Goal: Information Seeking & Learning: Learn about a topic

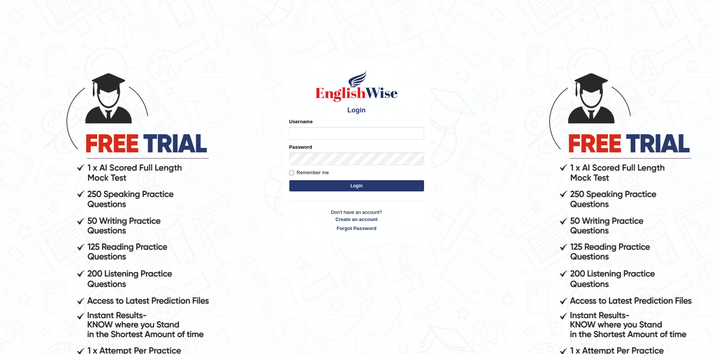
click at [343, 133] on input "Username" at bounding box center [356, 133] width 135 height 13
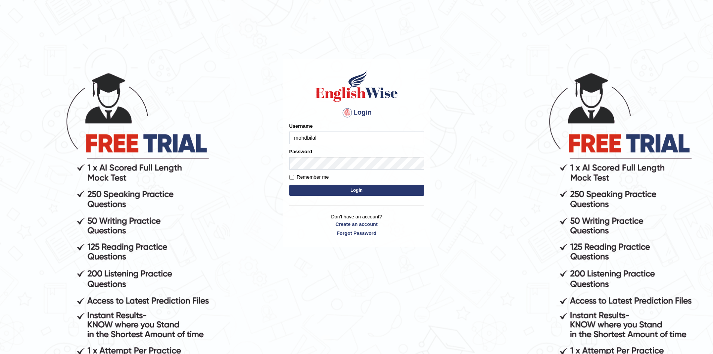
type input "mohdbilal"
click at [289, 184] on button "Login" at bounding box center [356, 189] width 135 height 11
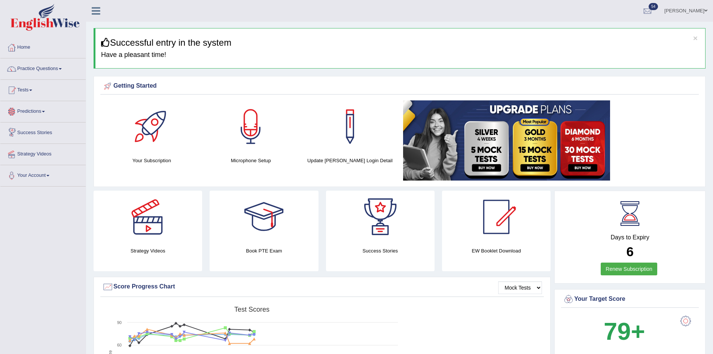
click at [30, 92] on link "Tests" at bounding box center [42, 89] width 85 height 19
click at [50, 104] on link "Take Practice Sectional Test" at bounding box center [49, 107] width 70 height 13
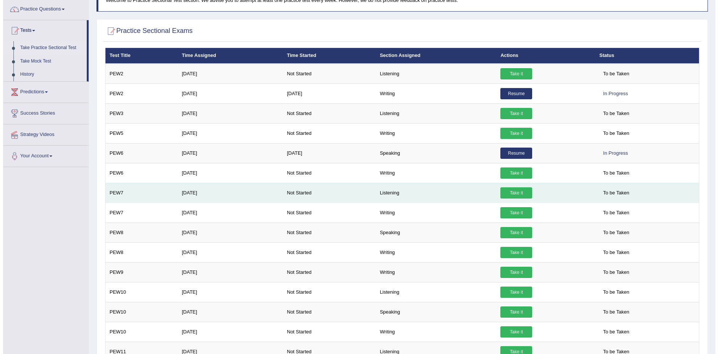
scroll to position [125, 0]
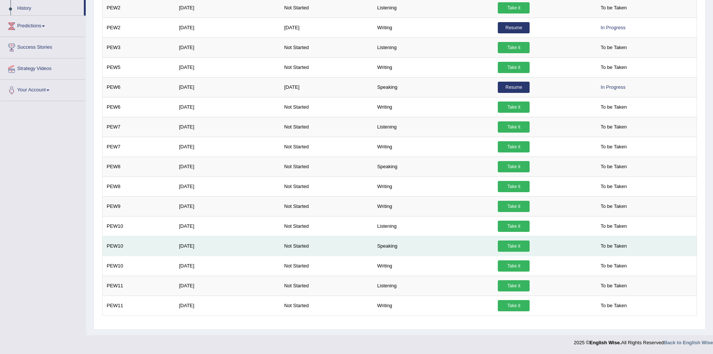
click at [518, 244] on link "Take it" at bounding box center [514, 245] width 32 height 11
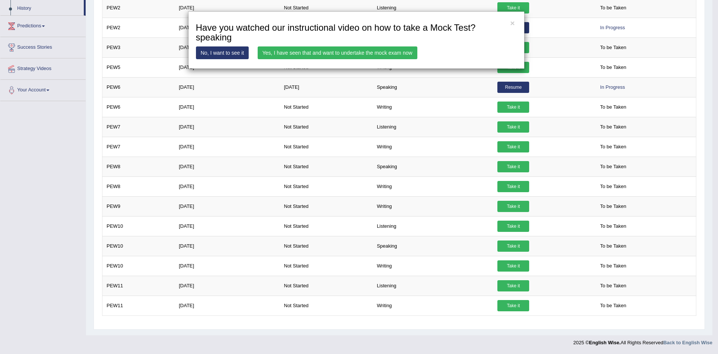
click at [311, 50] on link "Yes, I have seen that and want to undertake the mock exam now" at bounding box center [338, 52] width 160 height 13
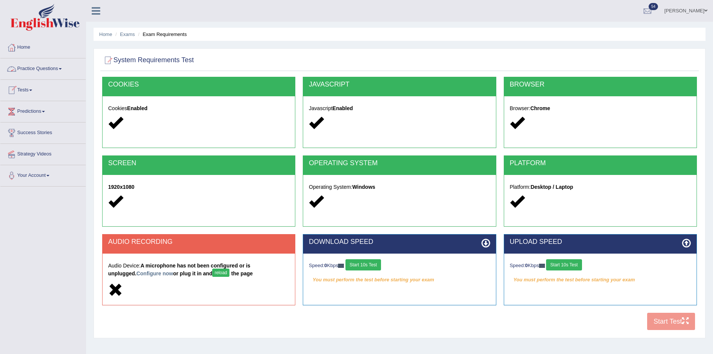
click at [212, 271] on button "reload" at bounding box center [220, 272] width 17 height 8
click at [52, 71] on link "Practice Questions" at bounding box center [42, 67] width 85 height 19
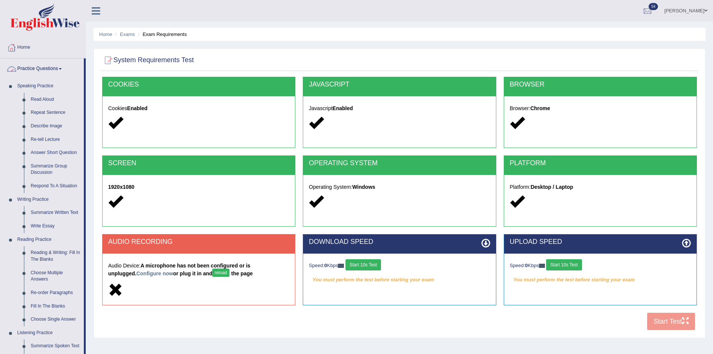
click at [18, 48] on link "Home" at bounding box center [42, 46] width 85 height 19
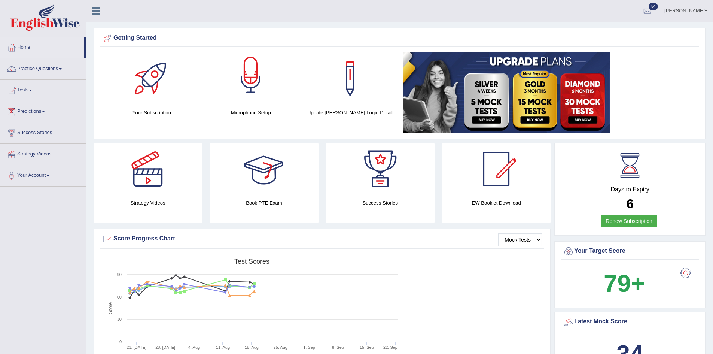
click at [246, 96] on div at bounding box center [250, 78] width 52 height 52
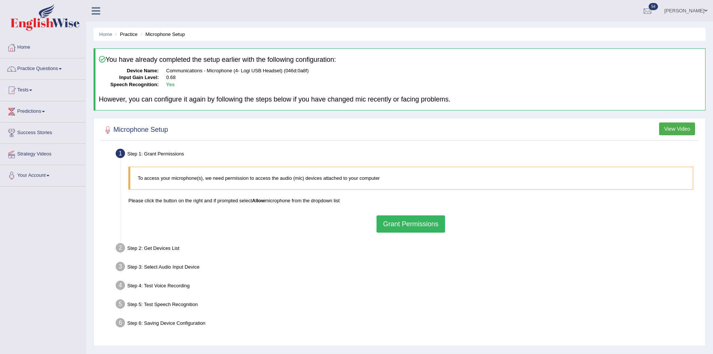
click at [402, 214] on div "To access your microphone(s), we need permission to access the audio (mic) devi…" at bounding box center [411, 199] width 572 height 73
click at [401, 220] on button "Grant Permissions" at bounding box center [410, 223] width 68 height 17
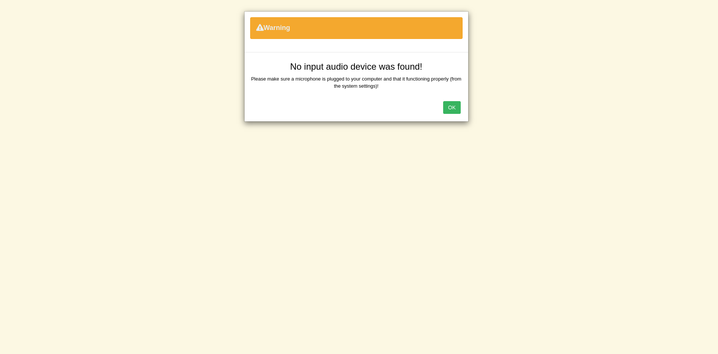
click at [451, 102] on button "OK" at bounding box center [451, 107] width 17 height 13
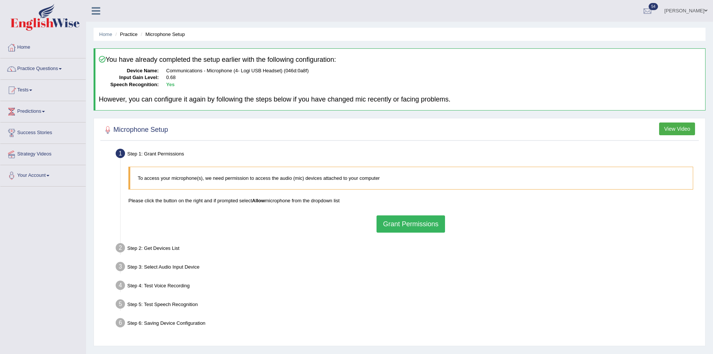
click at [416, 220] on button "Grant Permissions" at bounding box center [410, 223] width 68 height 17
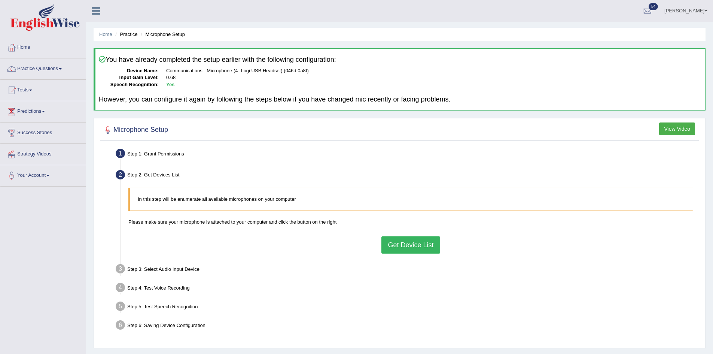
click at [398, 246] on button "Get Device List" at bounding box center [410, 244] width 58 height 17
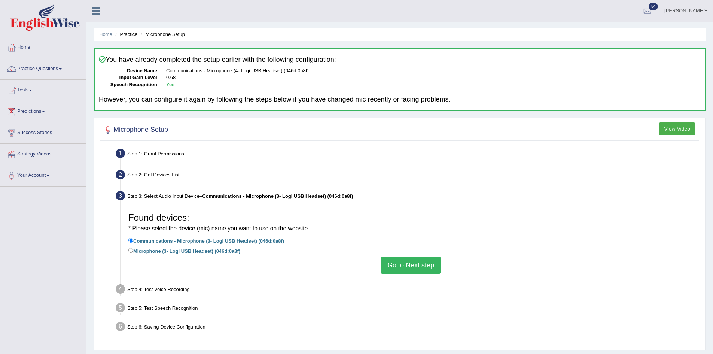
drag, startPoint x: 204, startPoint y: 250, endPoint x: 265, endPoint y: 266, distance: 62.7
click at [205, 251] on label "Microphone (3- Logi USB Headset) (046d:0a8f)" at bounding box center [184, 250] width 112 height 8
click at [132, 250] on input "Microphone (3- Logi USB Headset) (046d:0a8f)" at bounding box center [130, 250] width 5 height 5
radio input "true"
drag, startPoint x: 418, startPoint y: 265, endPoint x: 412, endPoint y: 249, distance: 17.0
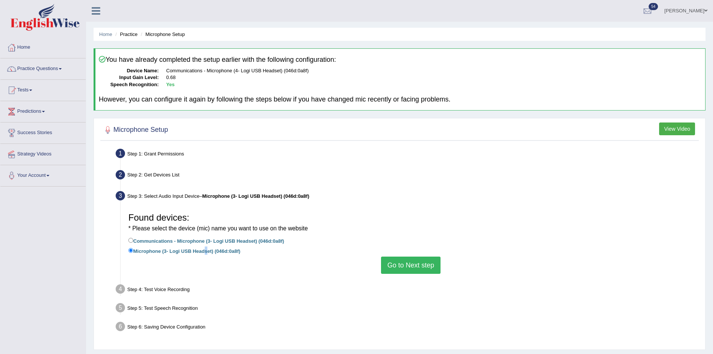
click at [420, 265] on button "Go to Next step" at bounding box center [410, 264] width 59 height 17
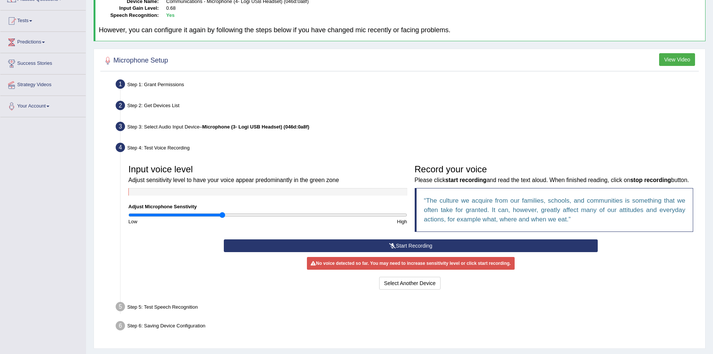
scroll to position [61, 0]
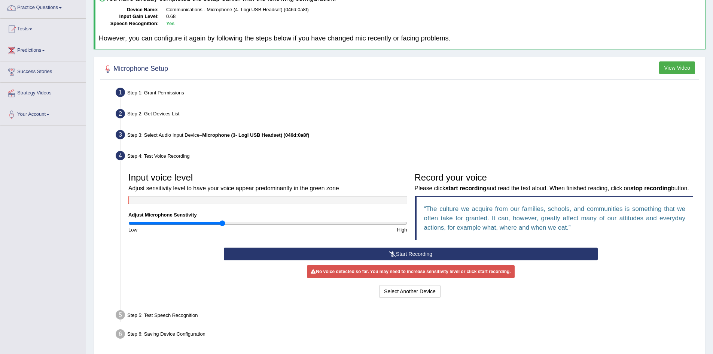
click at [467, 260] on button "Start Recording" at bounding box center [411, 253] width 374 height 13
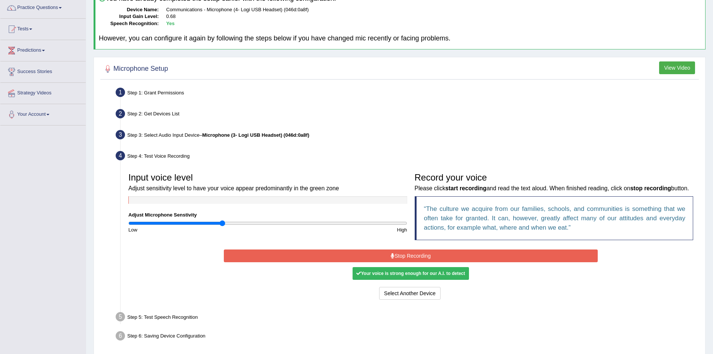
click at [445, 262] on button "Stop Recording" at bounding box center [411, 255] width 374 height 13
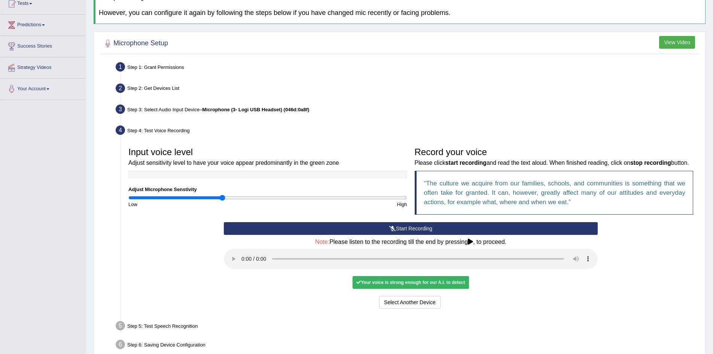
scroll to position [135, 0]
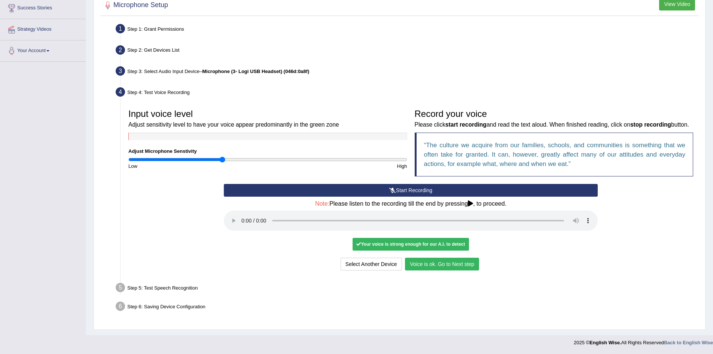
click at [429, 263] on button "Voice is ok. Go to Next step" at bounding box center [442, 263] width 74 height 13
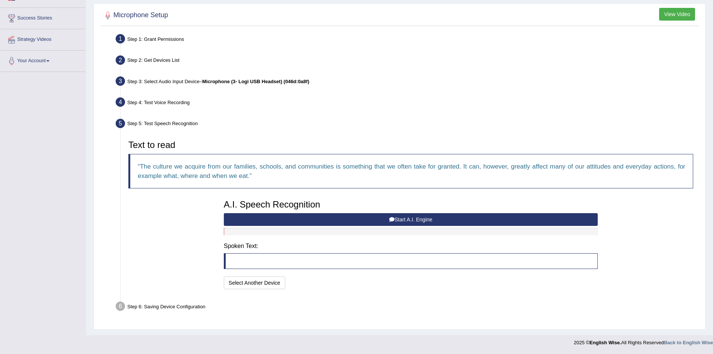
scroll to position [114, 0]
click at [379, 215] on button "Start A.I. Engine" at bounding box center [411, 219] width 374 height 13
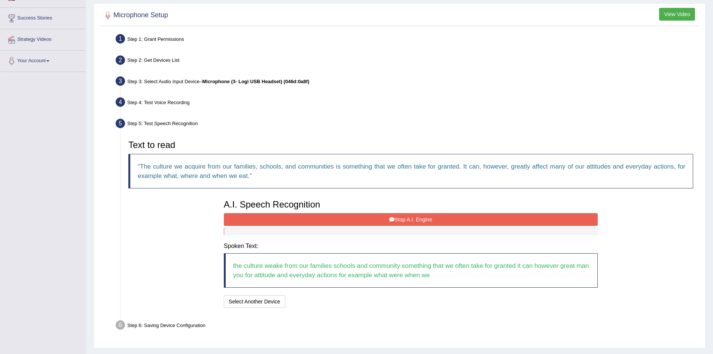
click at [425, 221] on button "Stop A.I. Engine" at bounding box center [411, 219] width 374 height 13
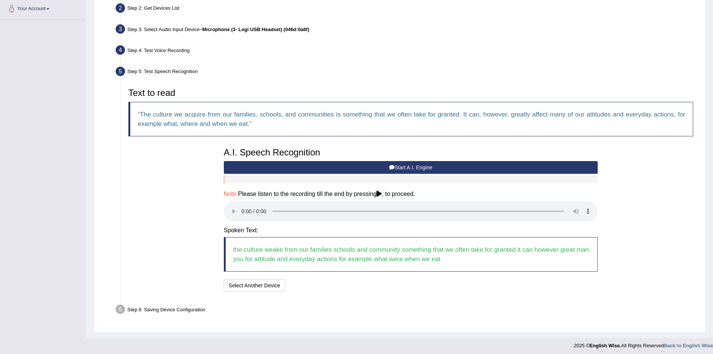
scroll to position [169, 0]
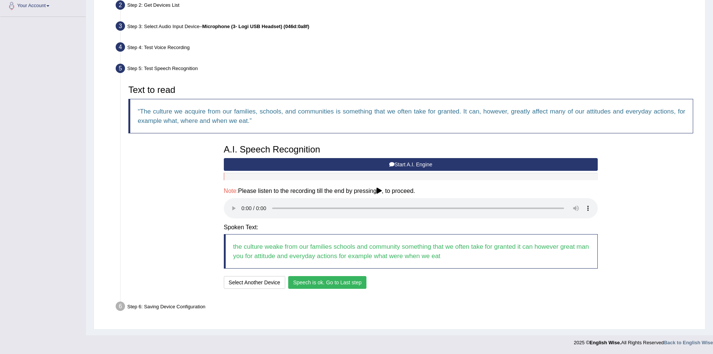
click at [333, 279] on button "Speech is ok. Go to Last step" at bounding box center [327, 282] width 78 height 13
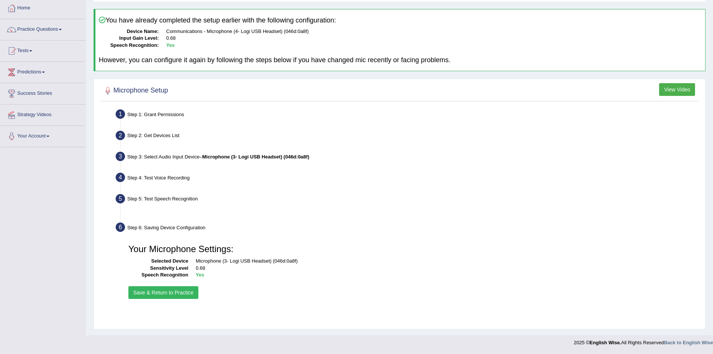
scroll to position [39, 0]
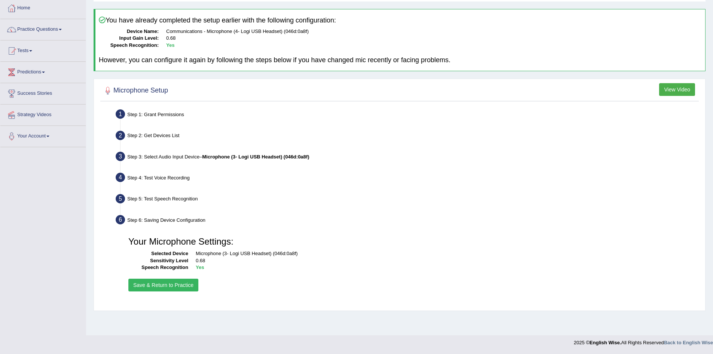
click at [168, 286] on button "Save & Return to Practice" at bounding box center [163, 284] width 70 height 13
click at [170, 281] on button "Save & Return to Practice" at bounding box center [163, 284] width 70 height 13
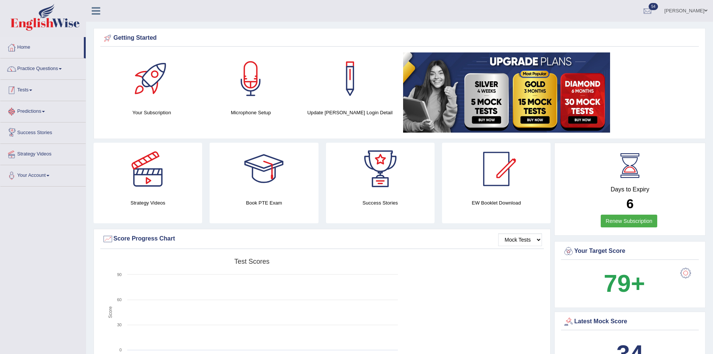
click at [28, 91] on link "Tests" at bounding box center [42, 89] width 85 height 19
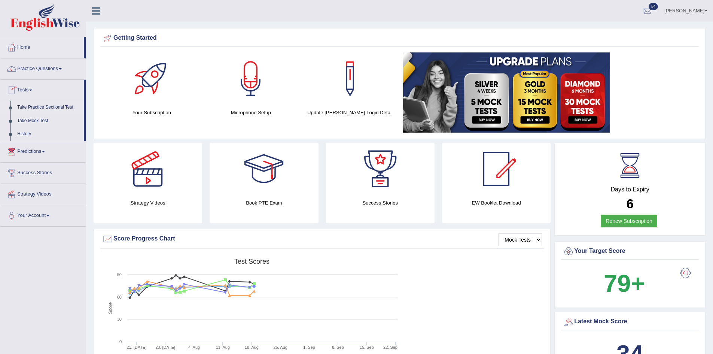
click at [48, 106] on link "Take Practice Sectional Test" at bounding box center [49, 107] width 70 height 13
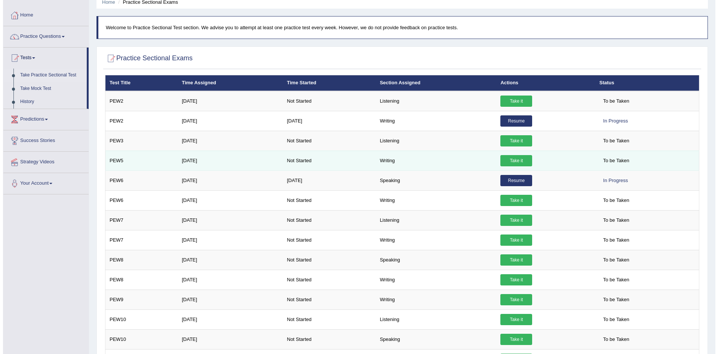
scroll to position [75, 0]
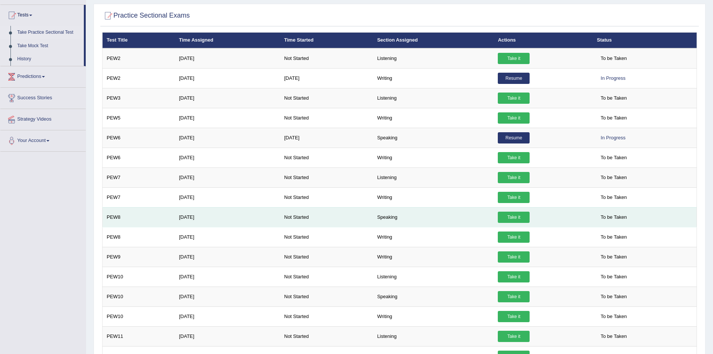
click at [505, 216] on link "Take it" at bounding box center [514, 216] width 32 height 11
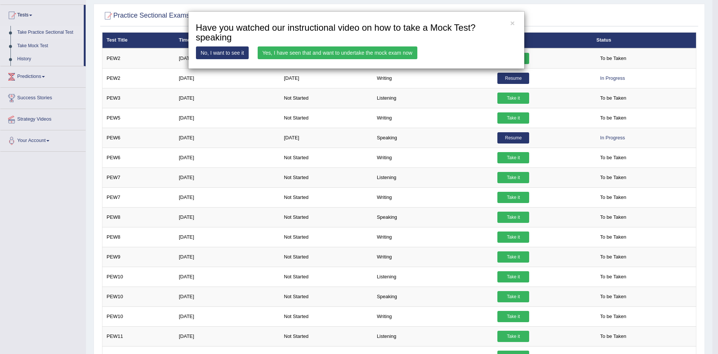
click at [376, 53] on link "Yes, I have seen that and want to undertake the mock exam now" at bounding box center [338, 52] width 160 height 13
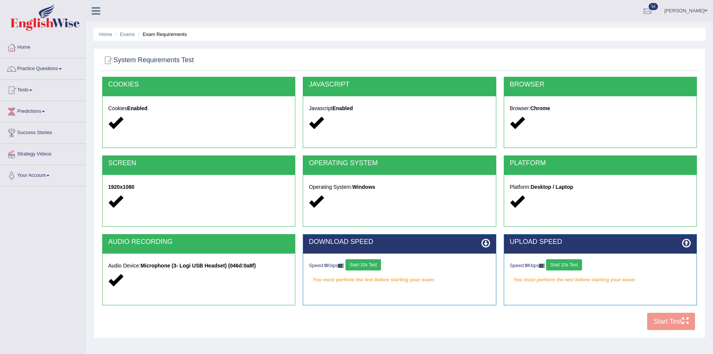
click at [372, 263] on button "Start 10s Test" at bounding box center [363, 264] width 36 height 11
click at [372, 267] on button "Start 10s Test" at bounding box center [369, 264] width 36 height 11
click at [578, 268] on button "Start 10s Test" at bounding box center [564, 264] width 36 height 11
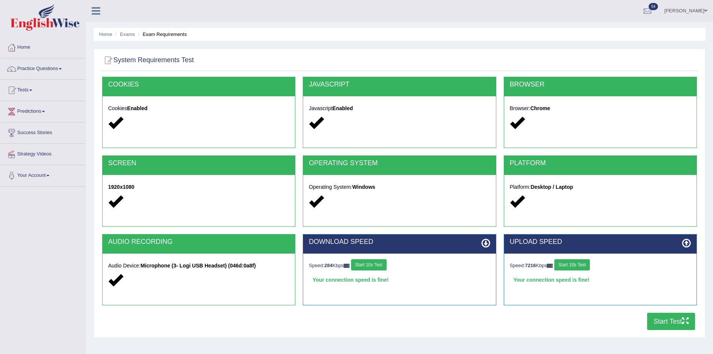
click at [667, 319] on button "Start Test" at bounding box center [671, 320] width 48 height 17
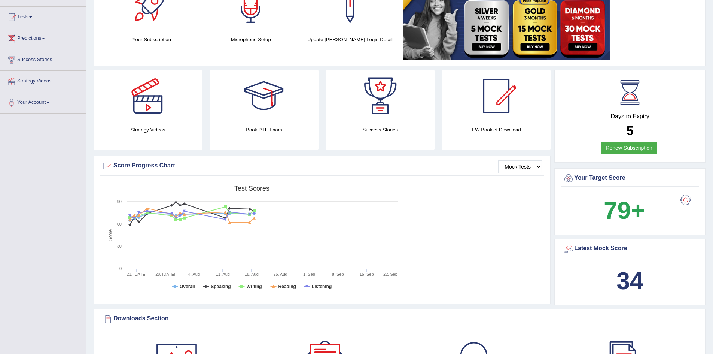
scroll to position [1, 0]
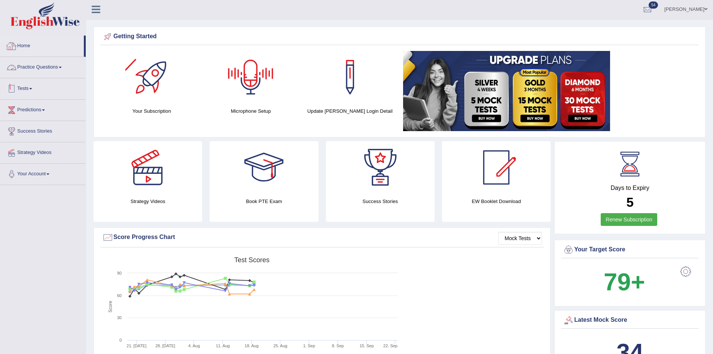
click at [32, 83] on link "Tests" at bounding box center [42, 87] width 85 height 19
click at [37, 115] on link "Take Mock Test" at bounding box center [49, 119] width 70 height 13
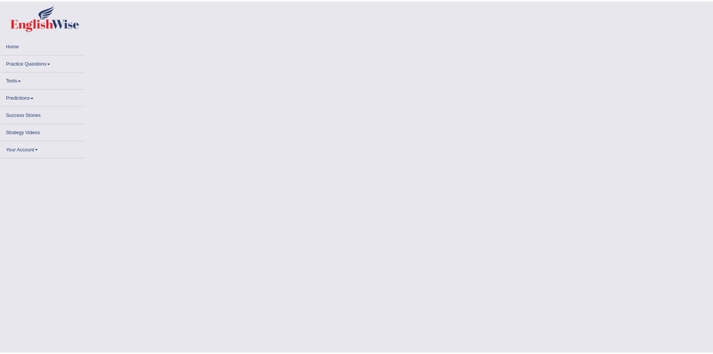
scroll to position [1, 0]
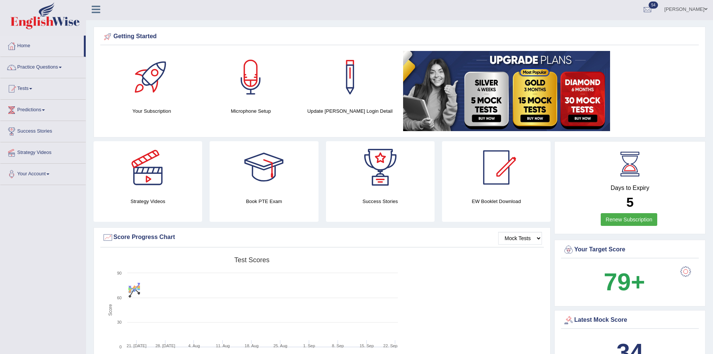
click at [36, 109] on link "Predictions" at bounding box center [42, 109] width 85 height 19
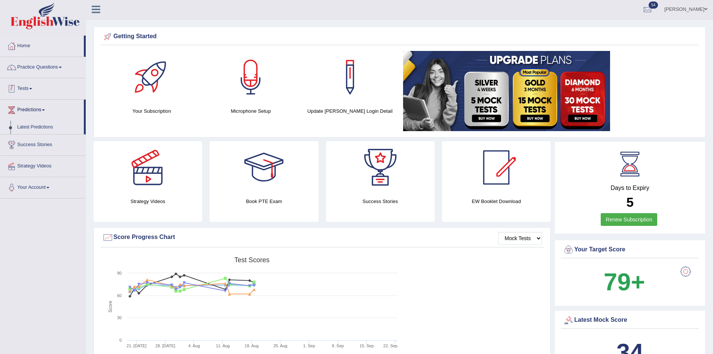
click at [19, 85] on link "Tests" at bounding box center [42, 87] width 85 height 19
click at [42, 69] on link "Practice Questions" at bounding box center [42, 66] width 85 height 19
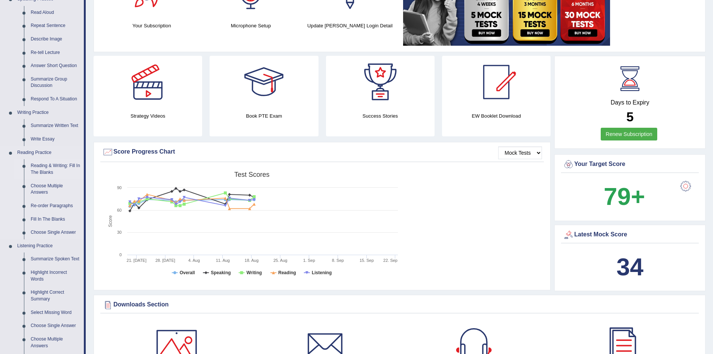
scroll to position [39, 0]
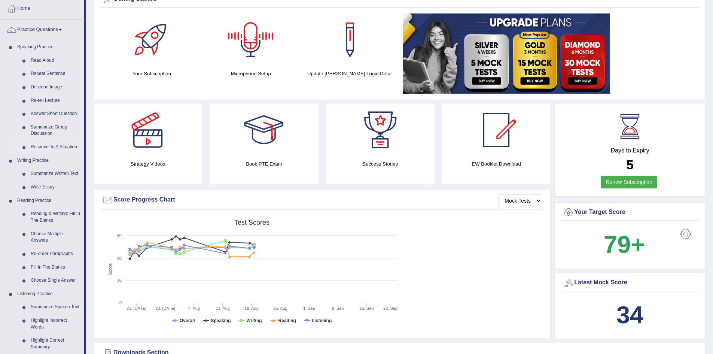
click at [53, 143] on link "Respond To A Situation" at bounding box center [55, 146] width 56 height 13
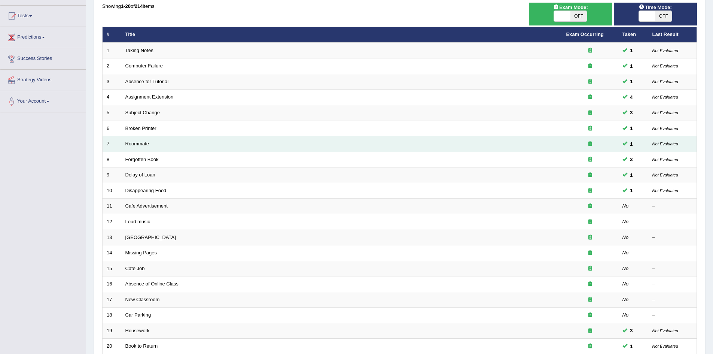
scroll to position [75, 0]
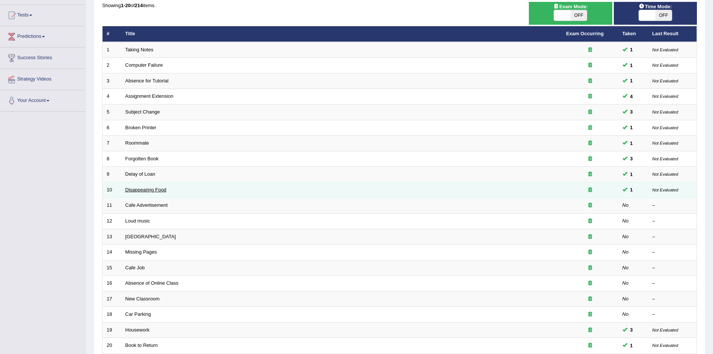
click at [148, 190] on link "Disappearing Food" at bounding box center [145, 190] width 41 height 6
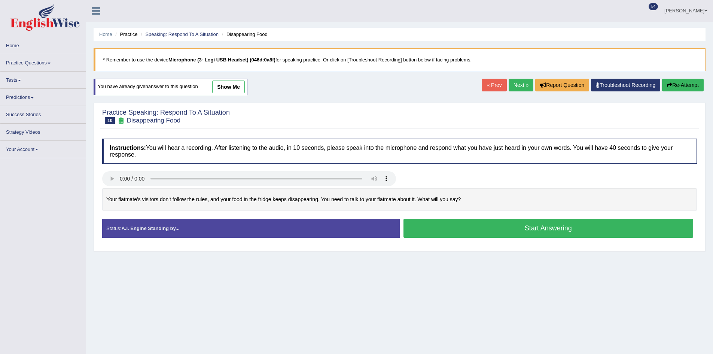
click at [515, 223] on button "Start Answering" at bounding box center [548, 227] width 290 height 19
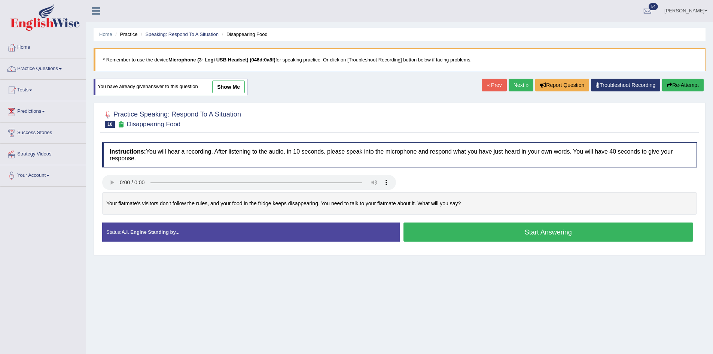
click at [521, 230] on button "Start Answering" at bounding box center [548, 231] width 290 height 19
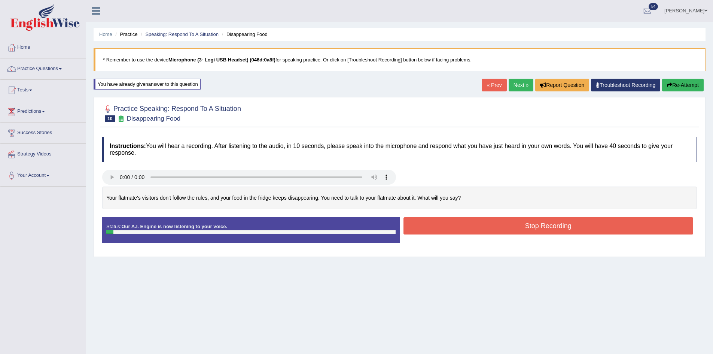
click at [480, 224] on button "Stop Recording" at bounding box center [548, 225] width 290 height 17
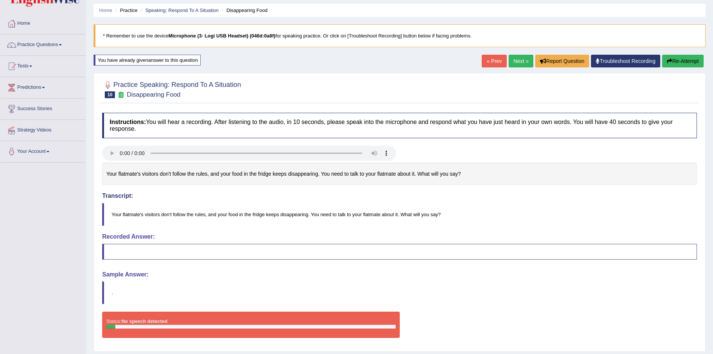
scroll to position [46, 0]
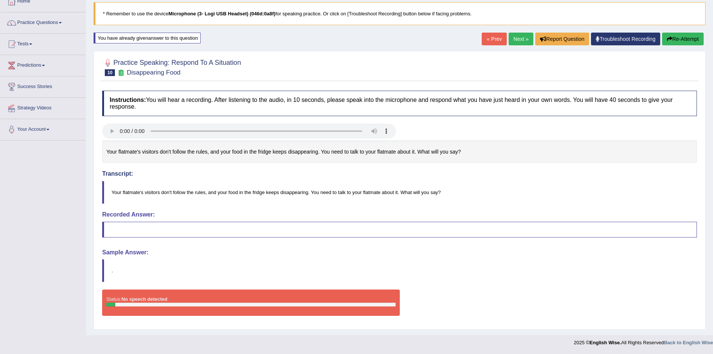
click at [688, 40] on button "Re-Attempt" at bounding box center [683, 39] width 42 height 13
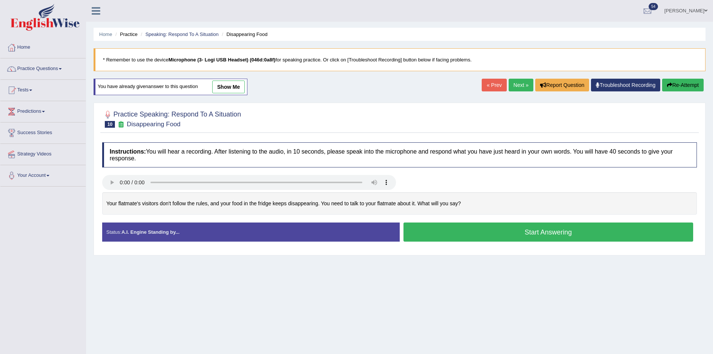
scroll to position [39, 0]
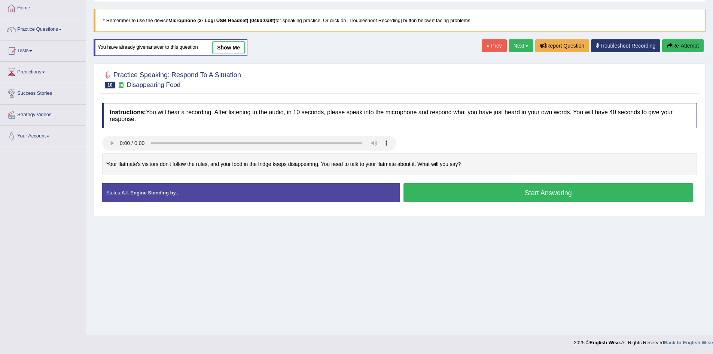
click at [513, 231] on div "Home Practice Speaking: Respond To A Situation Disappearing Food * Remember to …" at bounding box center [399, 148] width 627 height 374
click at [511, 197] on button "Start Answering" at bounding box center [548, 192] width 290 height 19
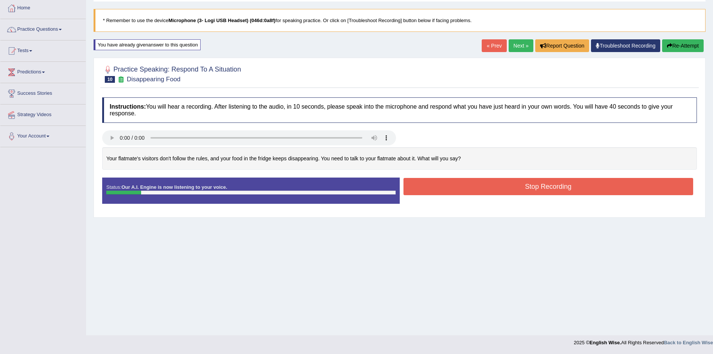
click at [688, 43] on button "Re-Attempt" at bounding box center [683, 45] width 42 height 13
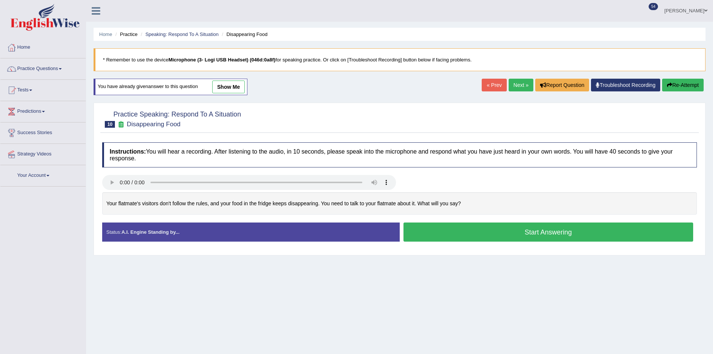
scroll to position [39, 0]
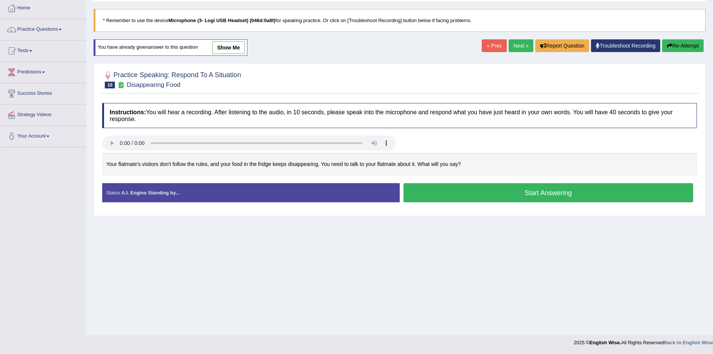
click at [538, 192] on button "Start Answering" at bounding box center [548, 192] width 290 height 19
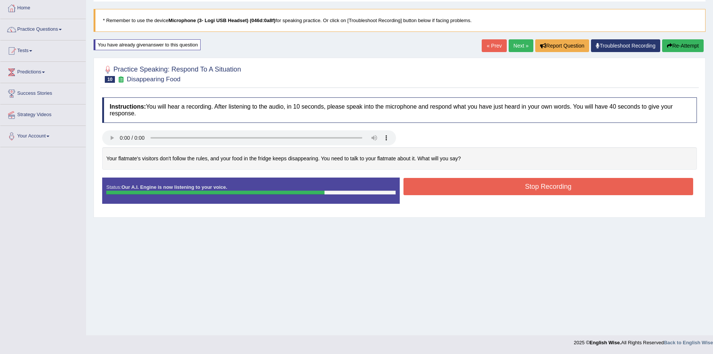
click at [523, 186] on button "Stop Recording" at bounding box center [548, 186] width 290 height 17
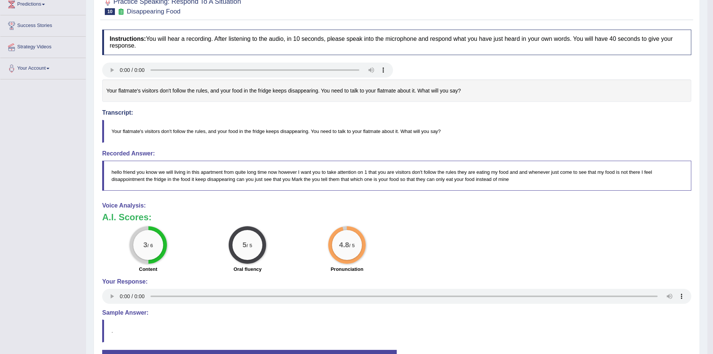
scroll to position [0, 0]
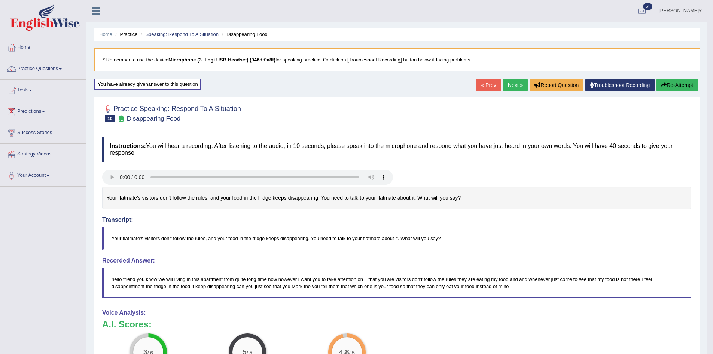
click at [516, 87] on link "Next »" at bounding box center [515, 85] width 25 height 13
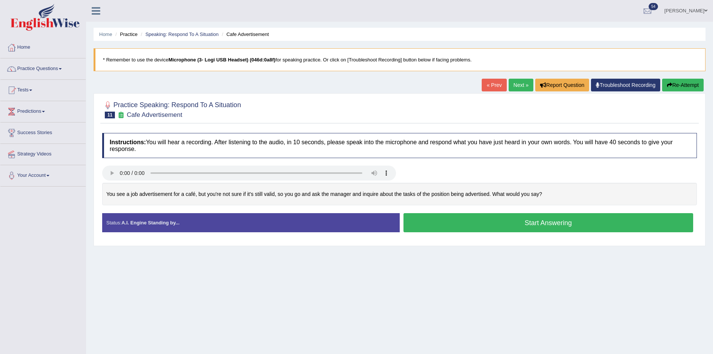
click at [561, 225] on button "Start Answering" at bounding box center [548, 222] width 290 height 19
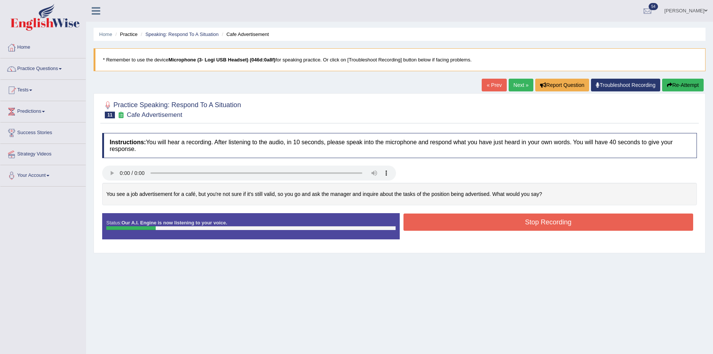
click at [677, 86] on button "Re-Attempt" at bounding box center [683, 85] width 42 height 13
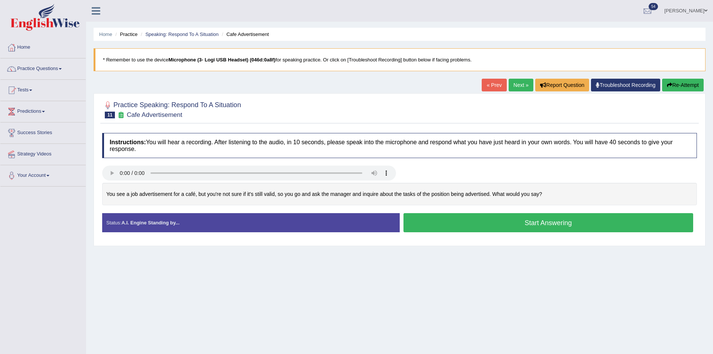
click at [488, 217] on button "Start Answering" at bounding box center [548, 222] width 290 height 19
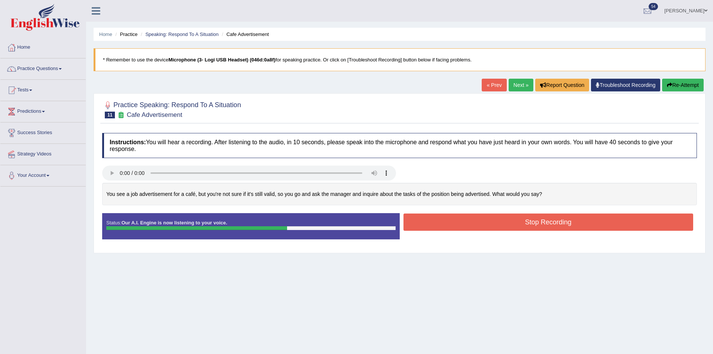
click at [491, 214] on button "Stop Recording" at bounding box center [548, 221] width 290 height 17
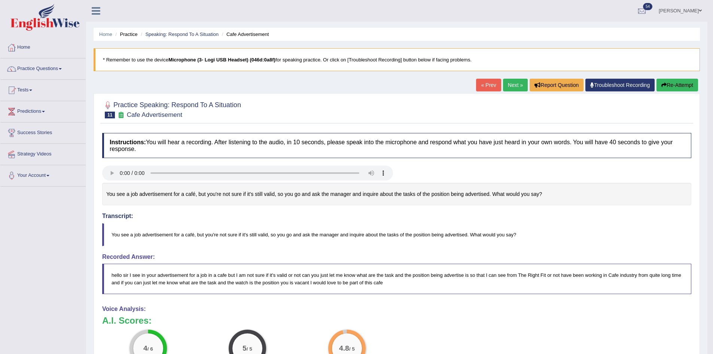
click at [676, 81] on button "Re-Attempt" at bounding box center [677, 85] width 42 height 13
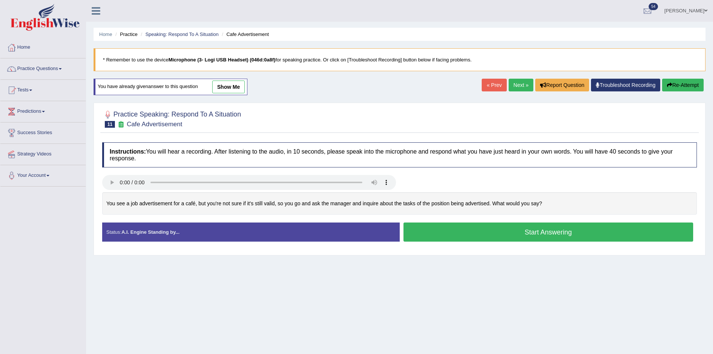
click at [521, 229] on button "Start Answering" at bounding box center [548, 231] width 290 height 19
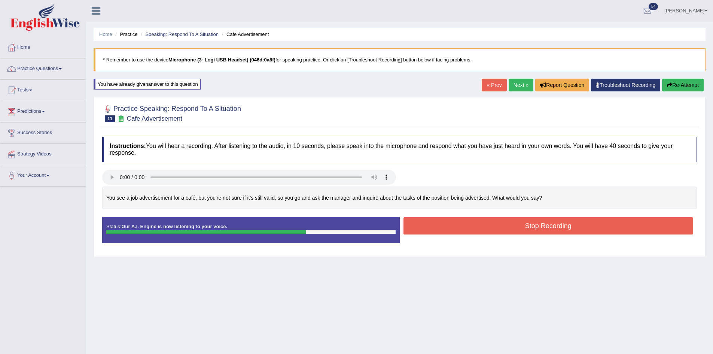
click at [544, 233] on button "Stop Recording" at bounding box center [548, 225] width 290 height 17
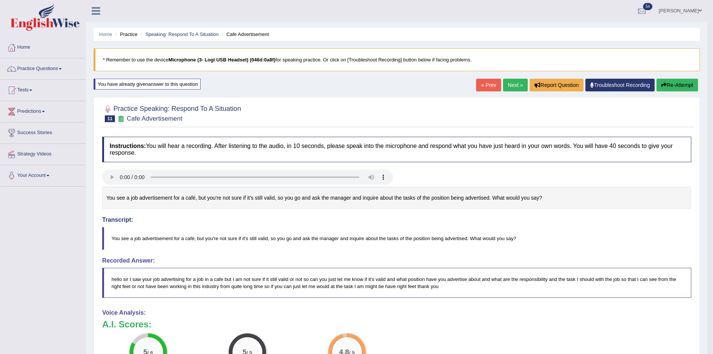
click at [513, 84] on link "Next »" at bounding box center [515, 85] width 25 height 13
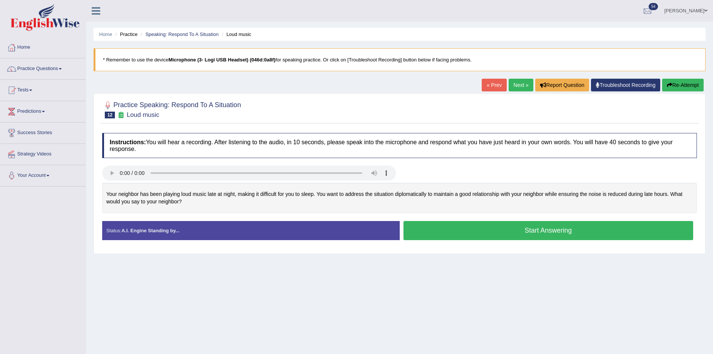
click at [489, 227] on button "Start Answering" at bounding box center [548, 230] width 290 height 19
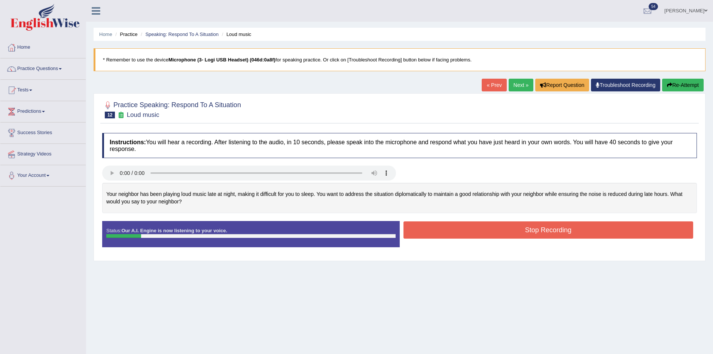
click at [676, 82] on button "Re-Attempt" at bounding box center [683, 85] width 42 height 13
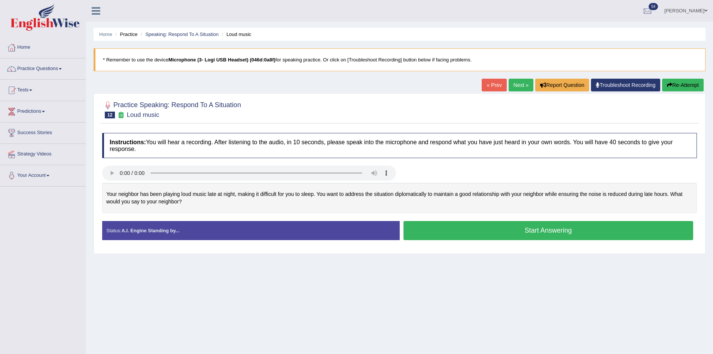
click at [511, 230] on button "Start Answering" at bounding box center [548, 230] width 290 height 19
click at [542, 230] on button "Start Answering" at bounding box center [548, 230] width 290 height 19
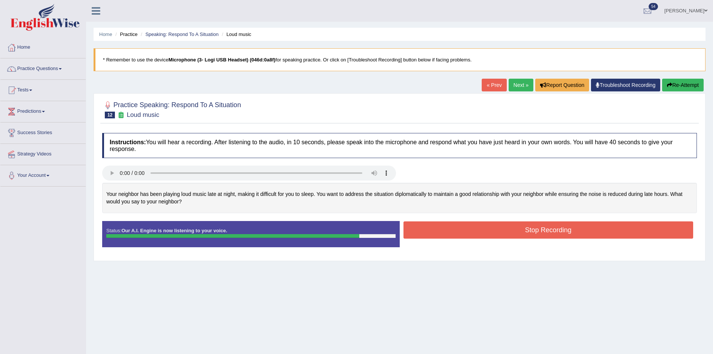
click at [530, 229] on button "Stop Recording" at bounding box center [548, 229] width 290 height 17
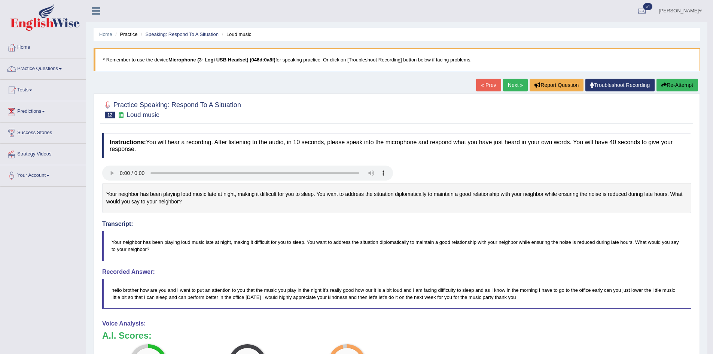
click at [518, 84] on link "Next »" at bounding box center [515, 85] width 25 height 13
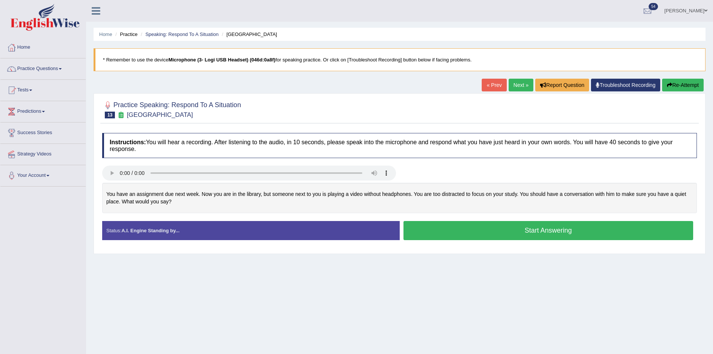
click at [564, 236] on button "Start Answering" at bounding box center [548, 230] width 290 height 19
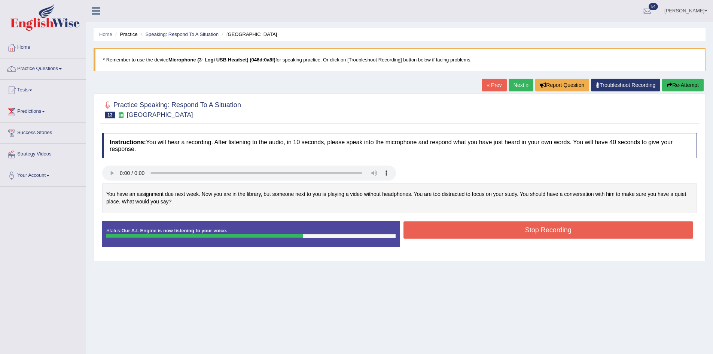
click at [560, 221] on button "Stop Recording" at bounding box center [548, 229] width 290 height 17
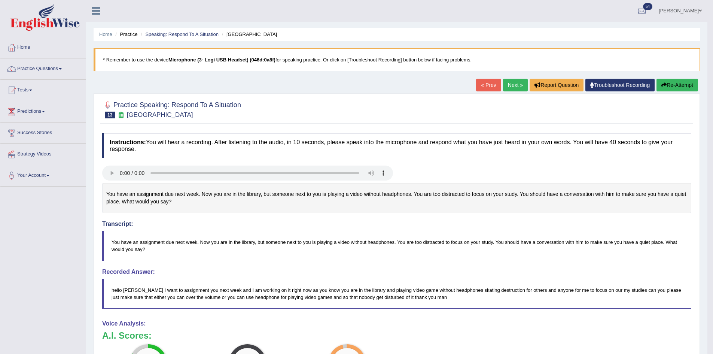
click at [505, 84] on link "Next »" at bounding box center [515, 85] width 25 height 13
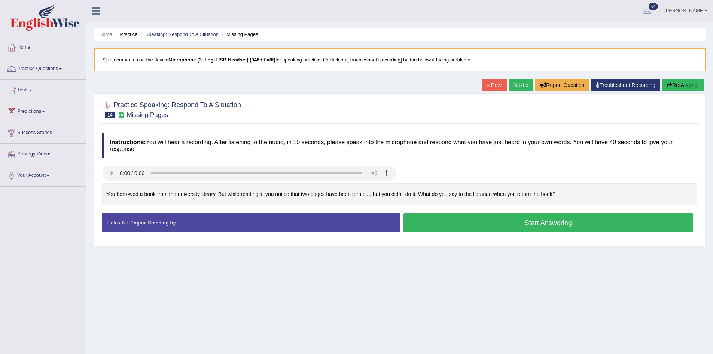
click at [444, 214] on button "Start Answering" at bounding box center [548, 222] width 290 height 19
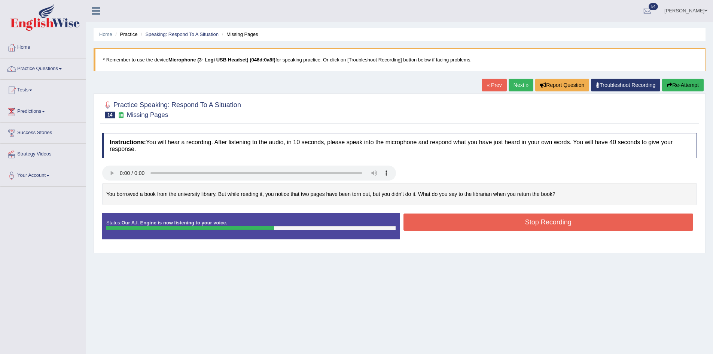
drag, startPoint x: 599, startPoint y: 371, endPoint x: 575, endPoint y: 339, distance: 40.6
click at [603, 353] on html "Toggle navigation Home Practice Questions Speaking Practice Read Aloud Repeat S…" at bounding box center [356, 177] width 713 height 354
click at [557, 228] on button "Stop Recording" at bounding box center [548, 221] width 290 height 17
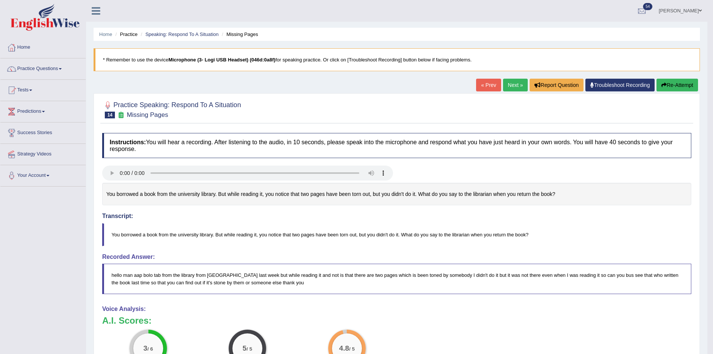
click at [683, 84] on button "Re-Attempt" at bounding box center [677, 85] width 42 height 13
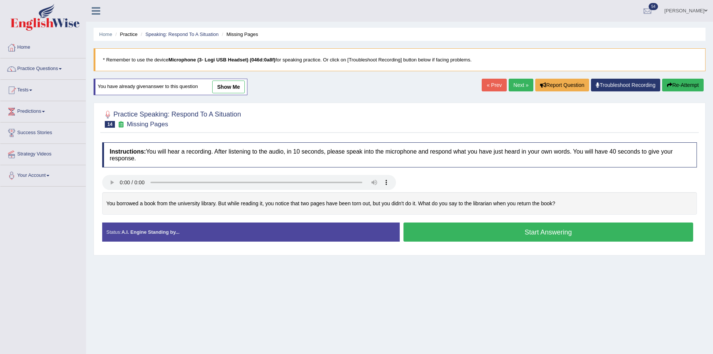
click at [485, 227] on button "Start Answering" at bounding box center [548, 231] width 290 height 19
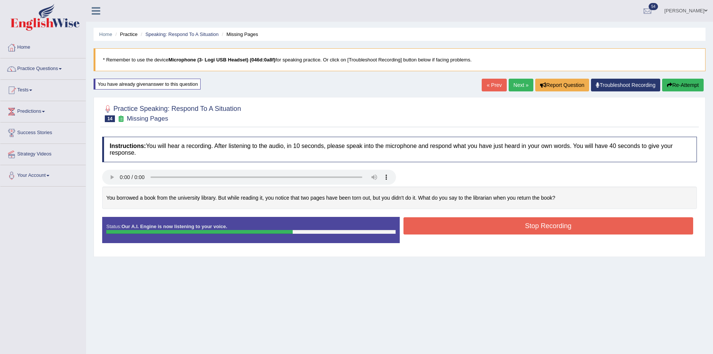
click at [575, 218] on button "Stop Recording" at bounding box center [548, 225] width 290 height 17
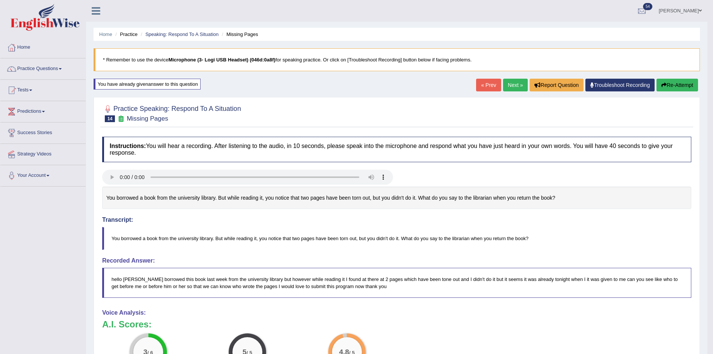
click at [664, 83] on icon "button" at bounding box center [663, 84] width 5 height 5
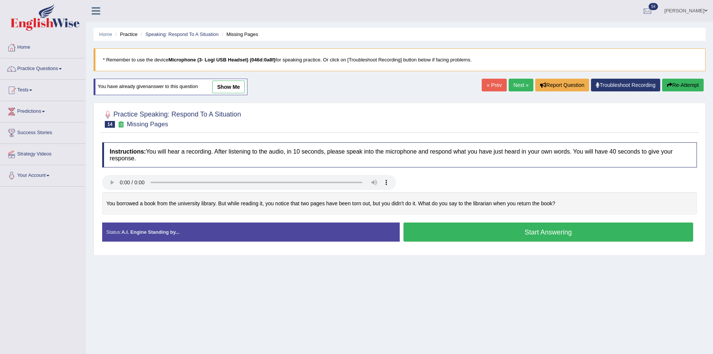
click at [590, 229] on button "Start Answering" at bounding box center [548, 231] width 290 height 19
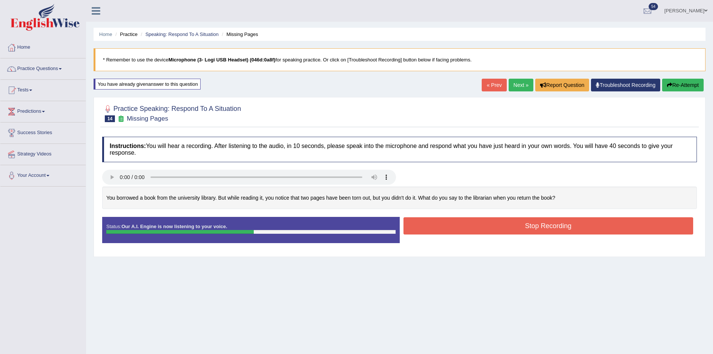
click at [592, 227] on button "Stop Recording" at bounding box center [548, 225] width 290 height 17
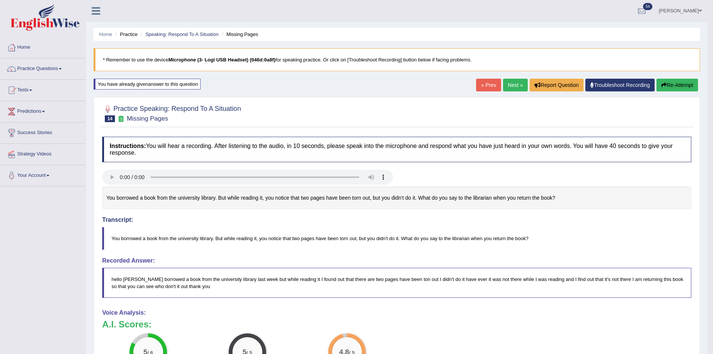
click at [508, 86] on link "Next »" at bounding box center [515, 85] width 25 height 13
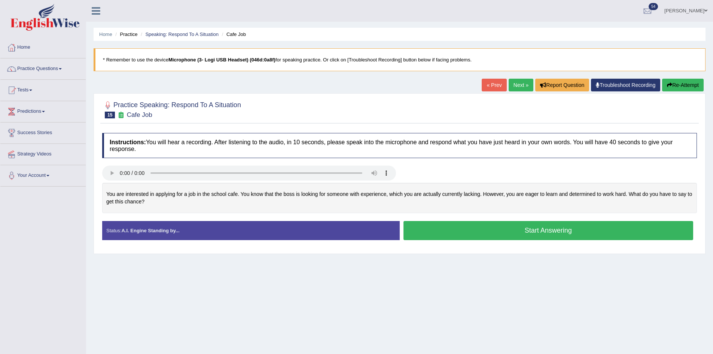
click at [485, 229] on button "Start Answering" at bounding box center [548, 230] width 290 height 19
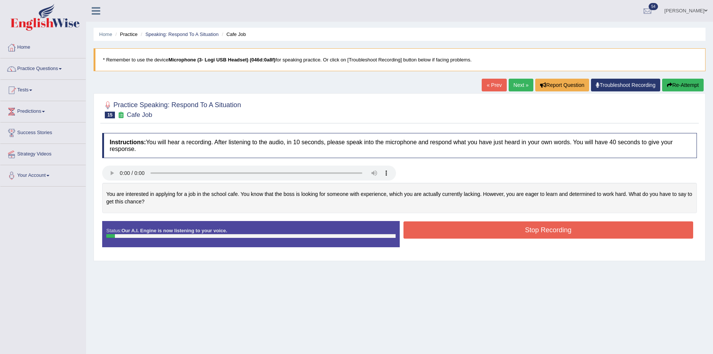
click at [477, 224] on button "Stop Recording" at bounding box center [548, 229] width 290 height 17
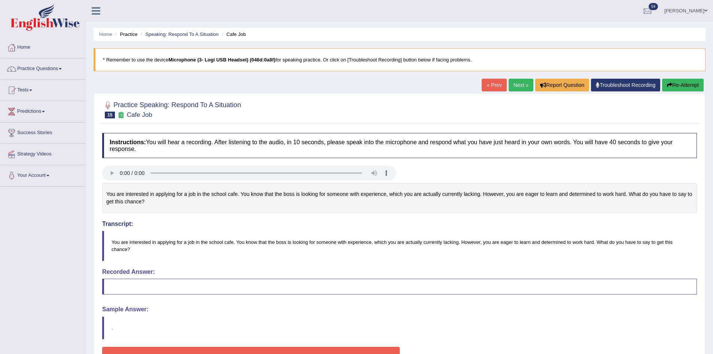
click at [678, 88] on button "Re-Attempt" at bounding box center [683, 85] width 42 height 13
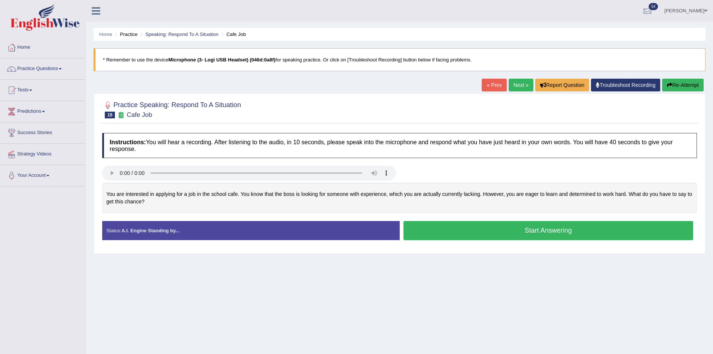
click at [493, 230] on button "Start Answering" at bounding box center [548, 230] width 290 height 19
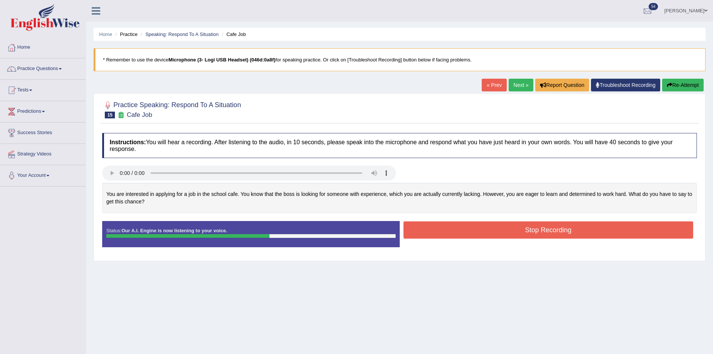
click at [514, 235] on button "Stop Recording" at bounding box center [548, 229] width 290 height 17
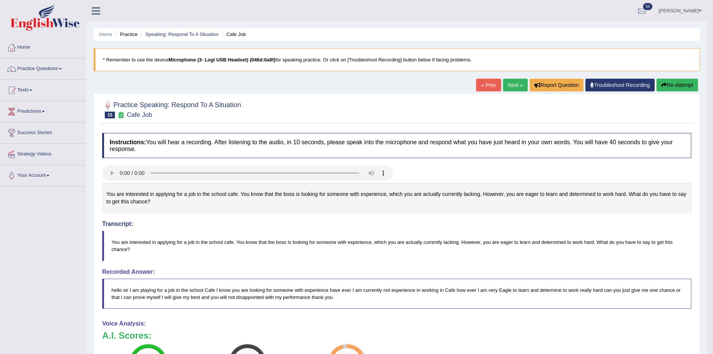
click at [516, 88] on link "Next »" at bounding box center [515, 85] width 25 height 13
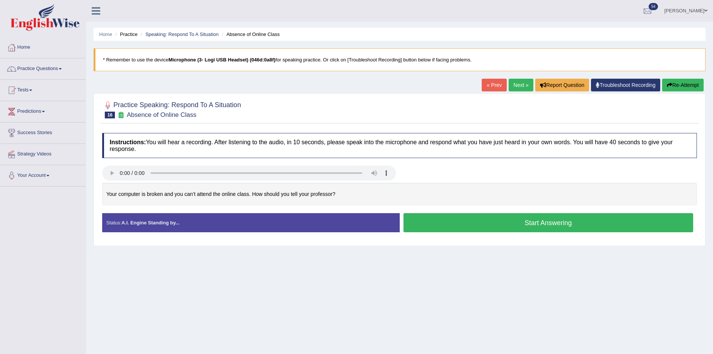
click at [488, 221] on button "Start Answering" at bounding box center [548, 222] width 290 height 19
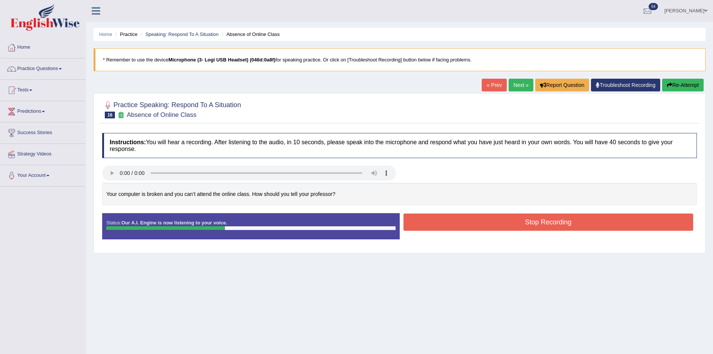
click at [537, 215] on button "Stop Recording" at bounding box center [548, 221] width 290 height 17
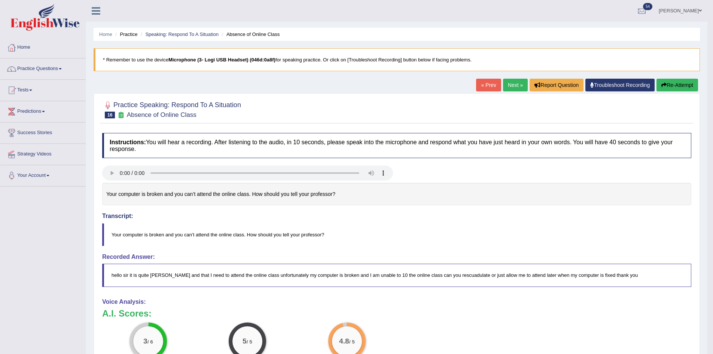
click at [666, 85] on button "Re-Attempt" at bounding box center [677, 85] width 42 height 13
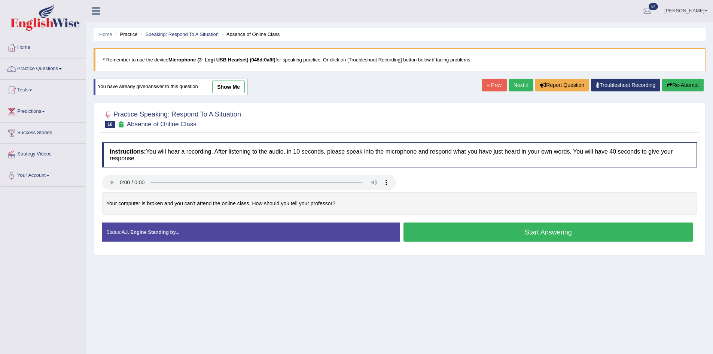
click at [500, 224] on button "Start Answering" at bounding box center [548, 231] width 290 height 19
click at [509, 228] on button "Start Answering" at bounding box center [548, 231] width 290 height 19
click at [525, 229] on button "Start Answering" at bounding box center [548, 231] width 290 height 19
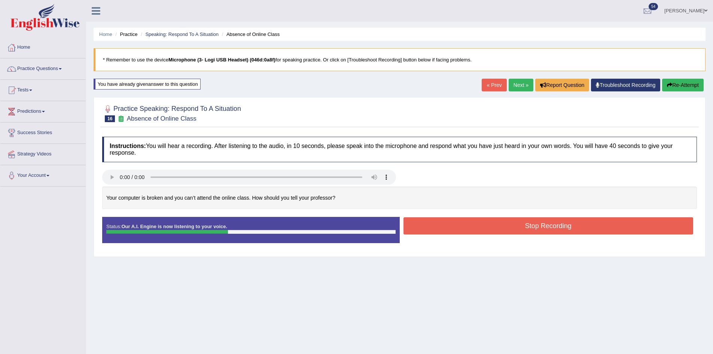
click at [534, 221] on button "Stop Recording" at bounding box center [548, 225] width 290 height 17
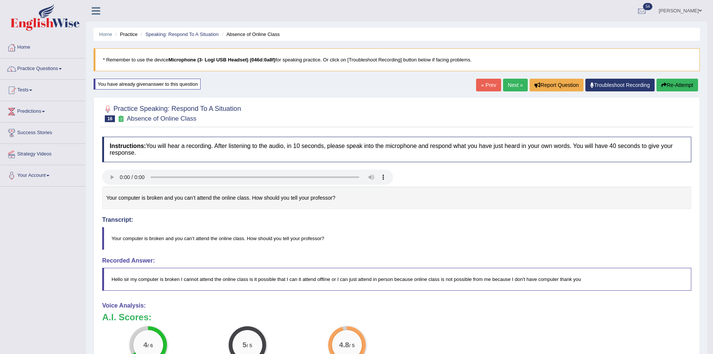
click at [668, 84] on button "Re-Attempt" at bounding box center [677, 85] width 42 height 13
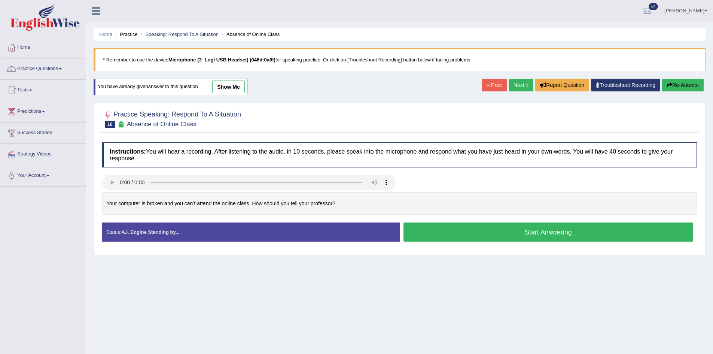
click at [518, 229] on button "Start Answering" at bounding box center [548, 231] width 290 height 19
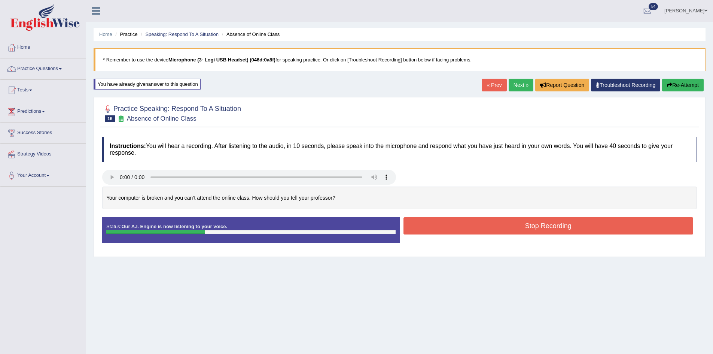
click at [532, 229] on button "Stop Recording" at bounding box center [548, 225] width 290 height 17
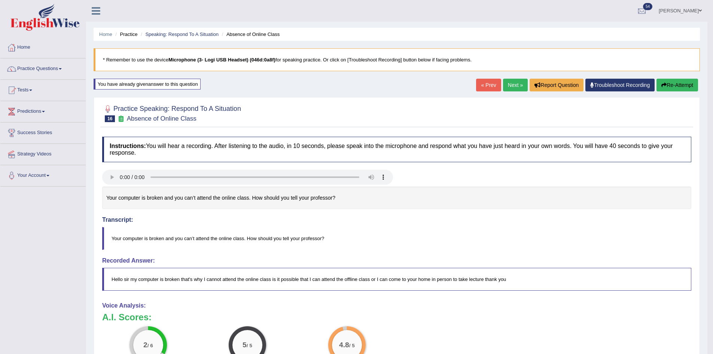
click at [675, 85] on button "Re-Attempt" at bounding box center [677, 85] width 42 height 13
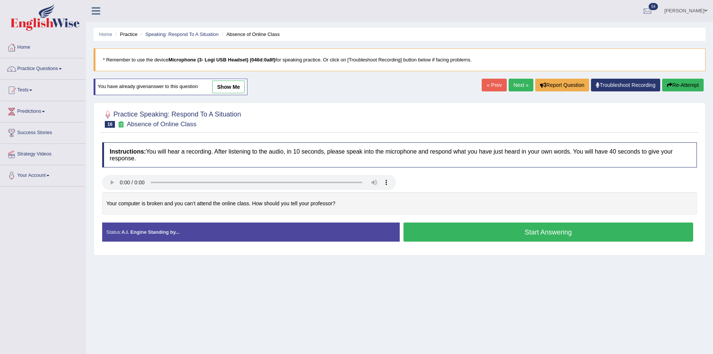
click at [500, 223] on button "Start Answering" at bounding box center [548, 231] width 290 height 19
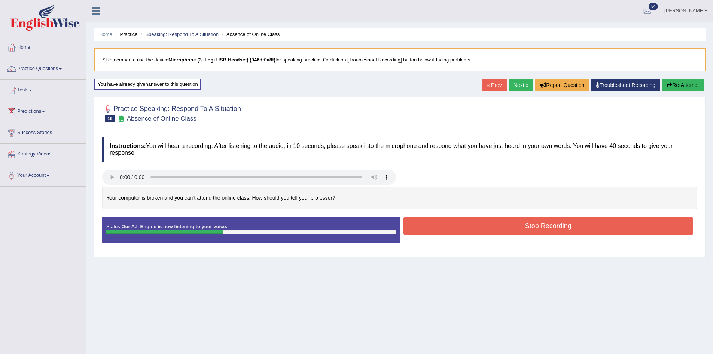
click at [497, 219] on button "Stop Recording" at bounding box center [548, 225] width 290 height 17
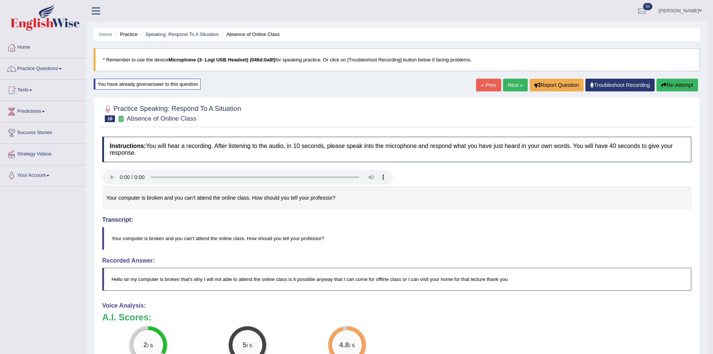
click at [667, 87] on button "Re-Attempt" at bounding box center [677, 85] width 42 height 13
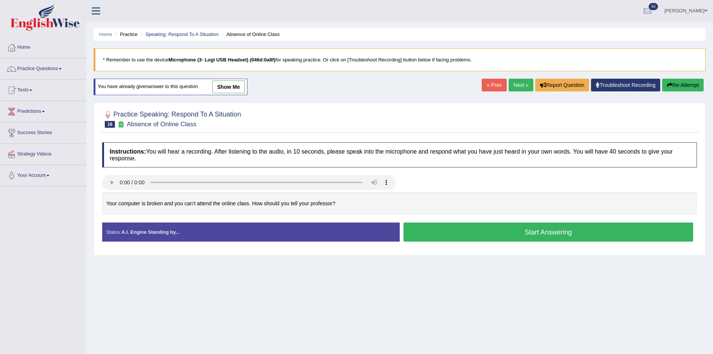
click at [607, 229] on button "Start Answering" at bounding box center [548, 231] width 290 height 19
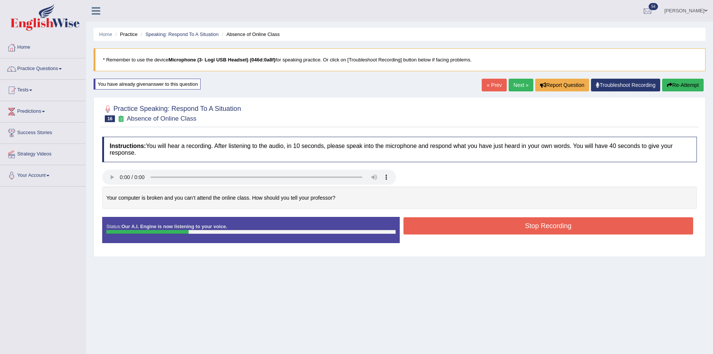
click at [635, 228] on button "Stop Recording" at bounding box center [548, 225] width 290 height 17
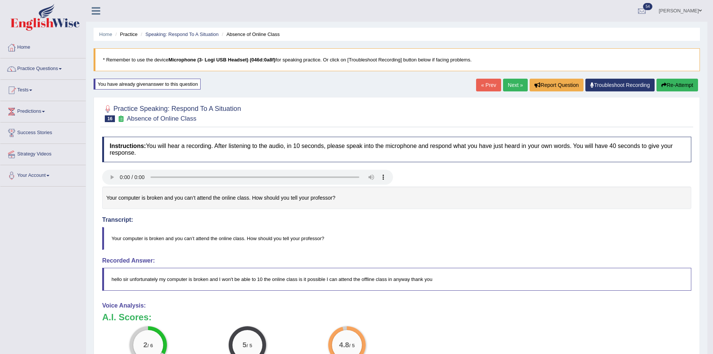
click at [677, 83] on button "Re-Attempt" at bounding box center [677, 85] width 42 height 13
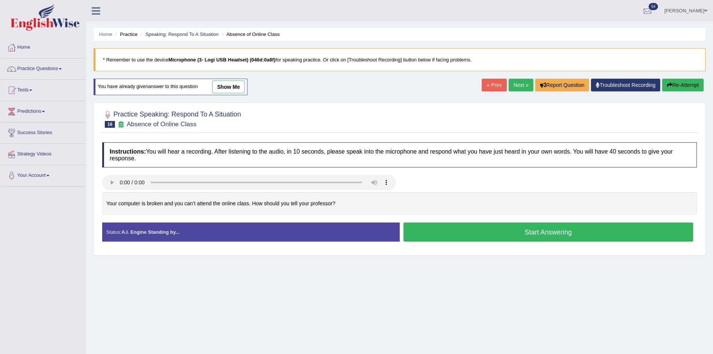
click at [536, 232] on button "Start Answering" at bounding box center [548, 231] width 290 height 19
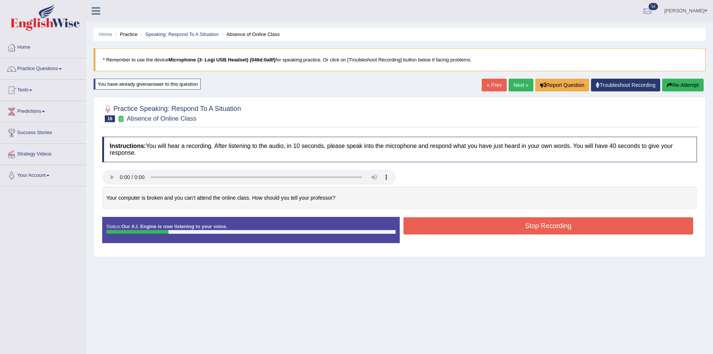
click at [617, 223] on button "Stop Recording" at bounding box center [548, 225] width 290 height 17
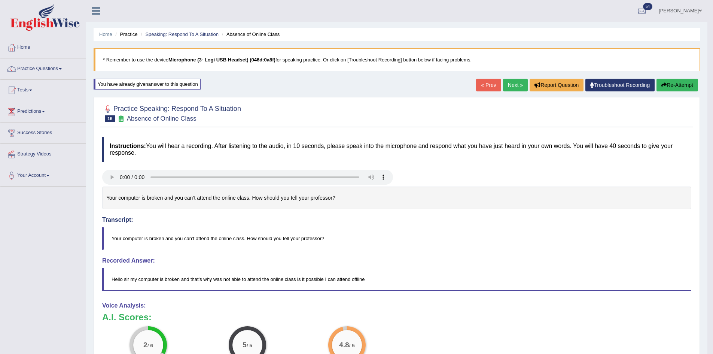
click at [685, 86] on button "Re-Attempt" at bounding box center [677, 85] width 42 height 13
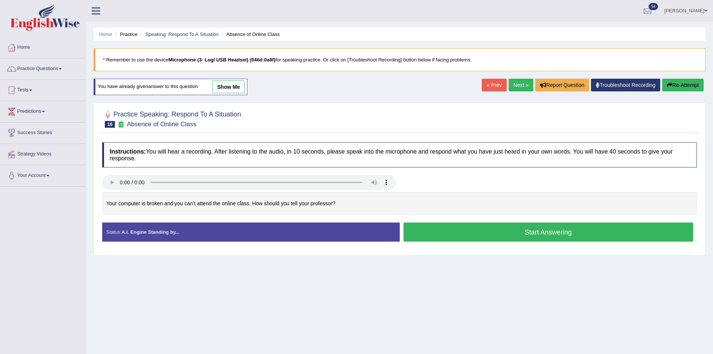
click at [557, 225] on button "Start Answering" at bounding box center [548, 231] width 290 height 19
click at [548, 233] on button "Start Answering" at bounding box center [548, 231] width 290 height 19
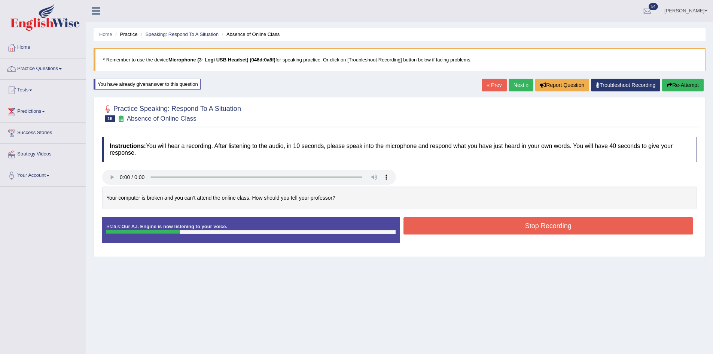
click at [542, 219] on button "Stop Recording" at bounding box center [548, 225] width 290 height 17
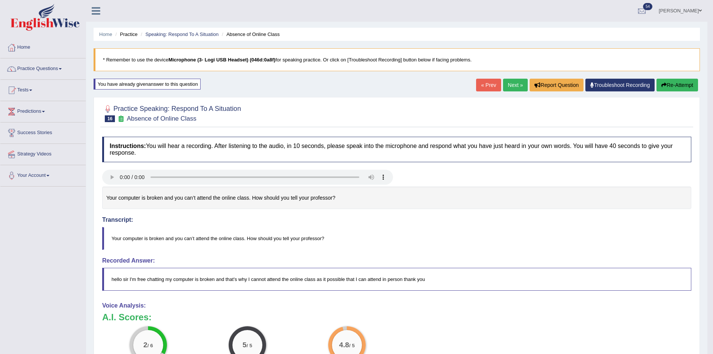
click at [672, 80] on button "Re-Attempt" at bounding box center [677, 85] width 42 height 13
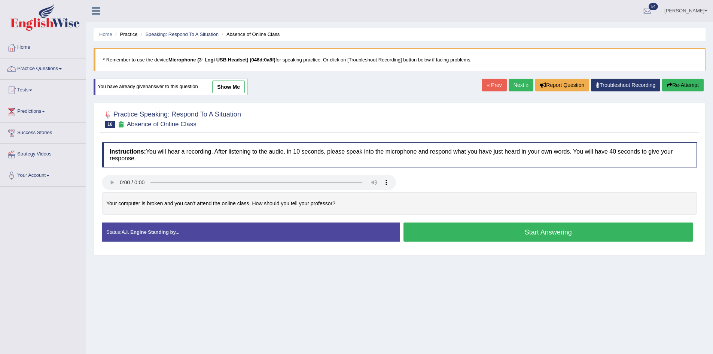
click at [496, 228] on button "Start Answering" at bounding box center [548, 231] width 290 height 19
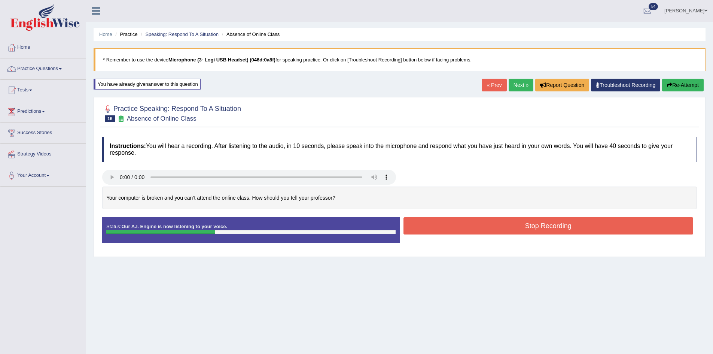
click at [520, 234] on button "Stop Recording" at bounding box center [548, 225] width 290 height 17
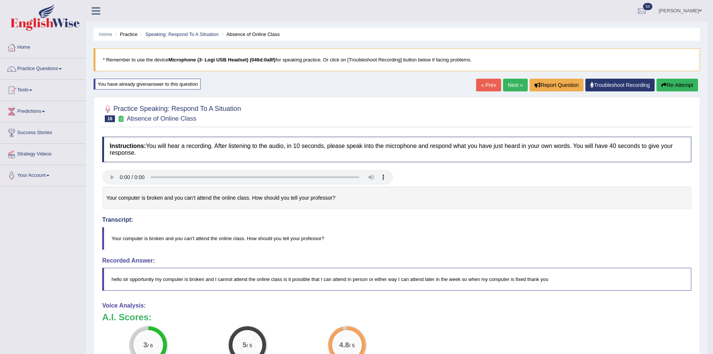
click at [666, 81] on button "Re-Attempt" at bounding box center [677, 85] width 42 height 13
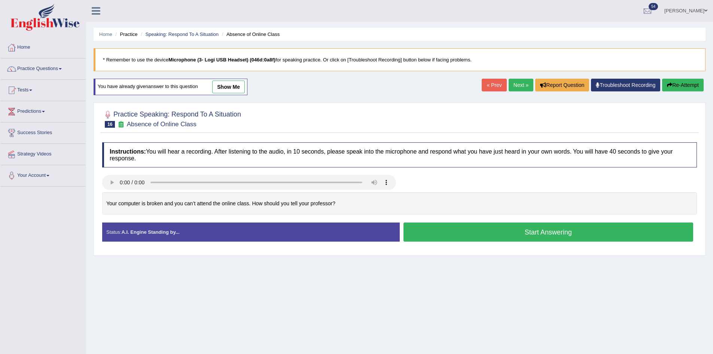
click at [561, 233] on button "Start Answering" at bounding box center [548, 231] width 290 height 19
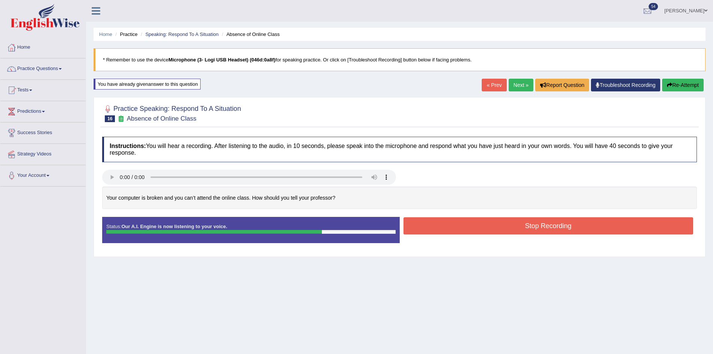
click at [606, 223] on button "Stop Recording" at bounding box center [548, 225] width 290 height 17
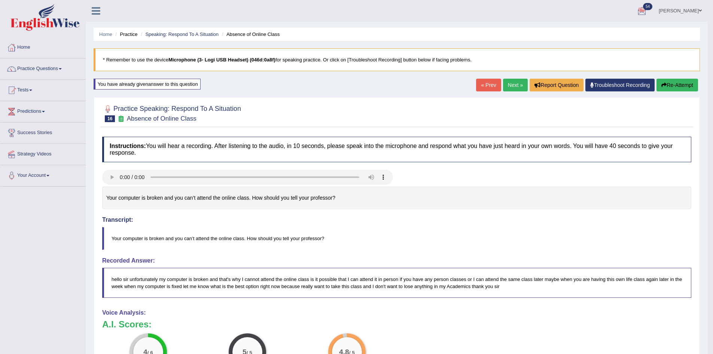
click at [687, 3] on link "[PERSON_NAME]" at bounding box center [680, 9] width 54 height 19
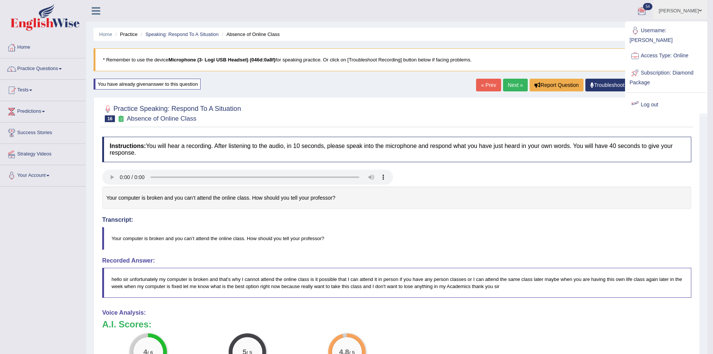
click at [588, 154] on h4 "Instructions: You will hear a recording. After listening to the audio, in 10 se…" at bounding box center [396, 149] width 589 height 25
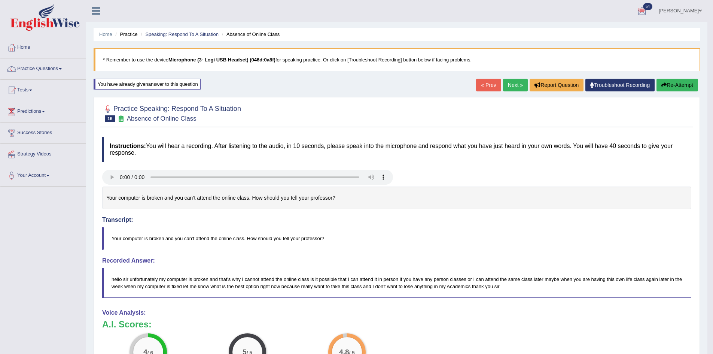
click at [672, 89] on button "Re-Attempt" at bounding box center [677, 85] width 42 height 13
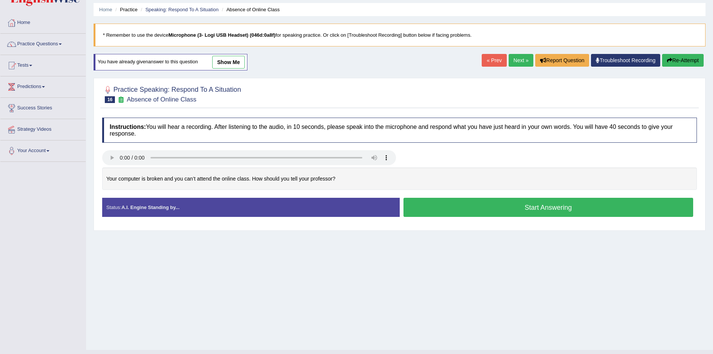
scroll to position [37, 0]
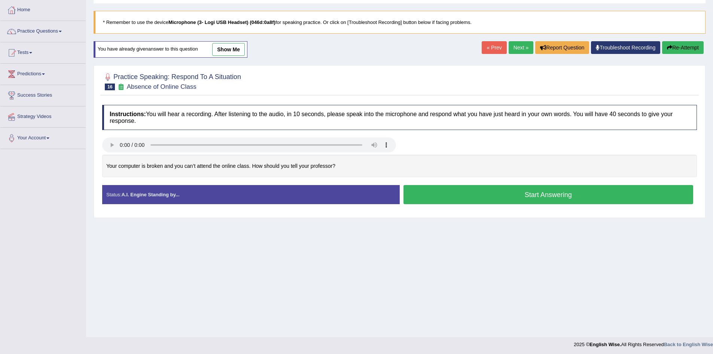
click at [488, 200] on button "Start Answering" at bounding box center [548, 194] width 290 height 19
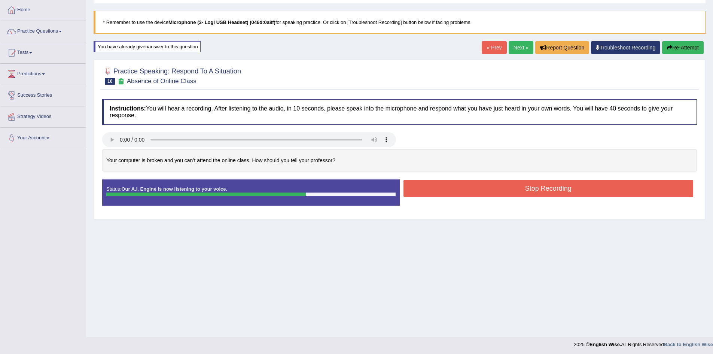
click at [551, 184] on button "Stop Recording" at bounding box center [548, 188] width 290 height 17
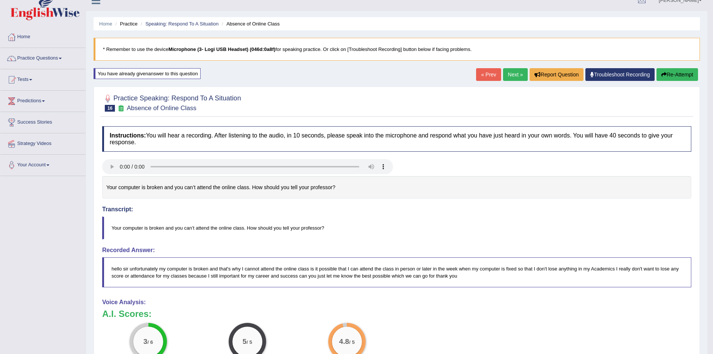
scroll to position [0, 0]
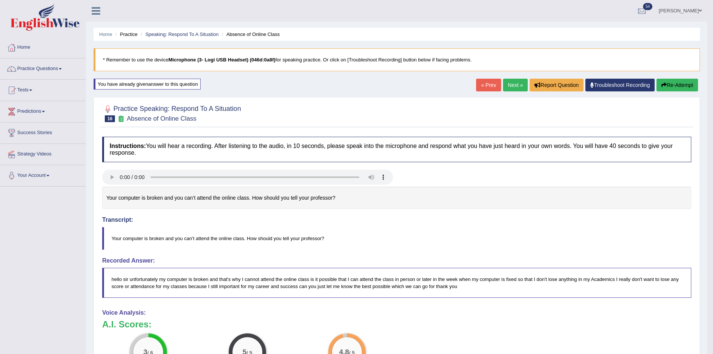
click at [670, 82] on button "Re-Attempt" at bounding box center [677, 85] width 42 height 13
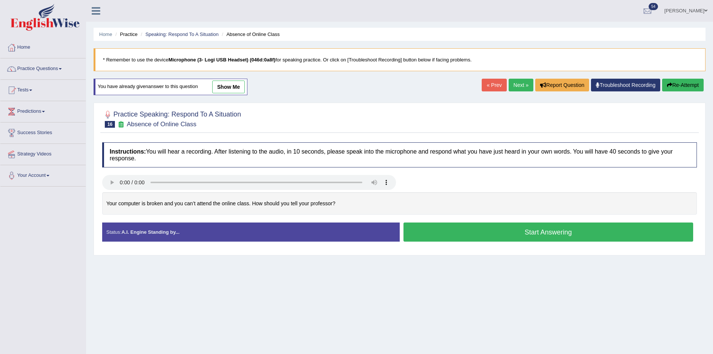
click at [505, 227] on button "Start Answering" at bounding box center [548, 231] width 290 height 19
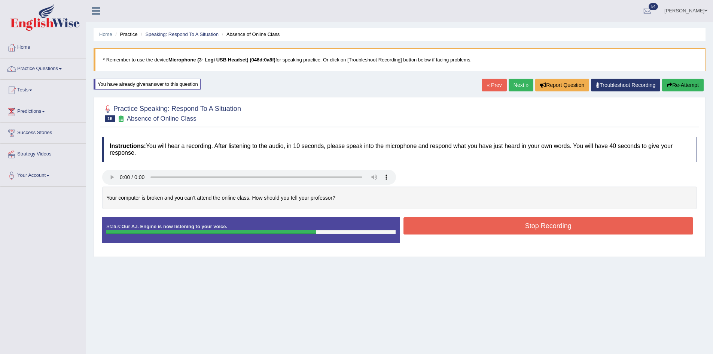
click at [544, 220] on button "Stop Recording" at bounding box center [548, 225] width 290 height 17
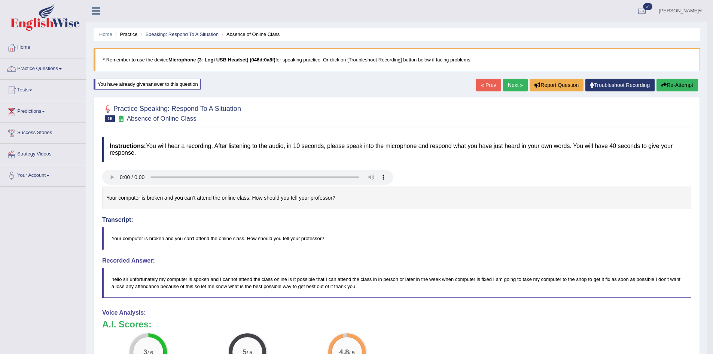
click at [513, 86] on link "Next »" at bounding box center [515, 85] width 25 height 13
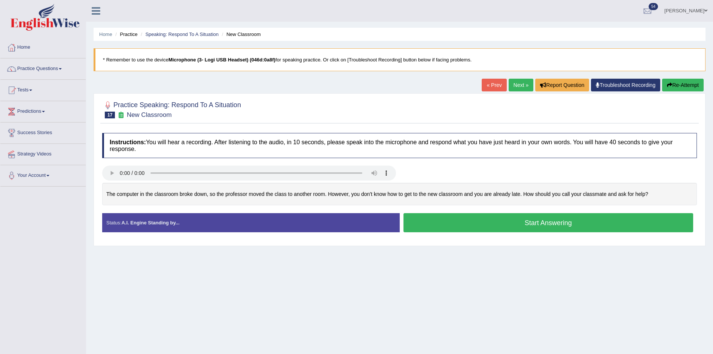
click at [520, 83] on link "Next »" at bounding box center [520, 85] width 25 height 13
click at [683, 8] on link "[PERSON_NAME]" at bounding box center [685, 9] width 54 height 19
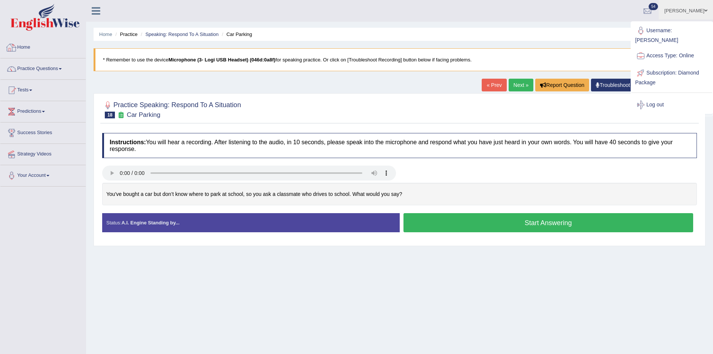
click at [31, 48] on link "Home" at bounding box center [42, 46] width 85 height 19
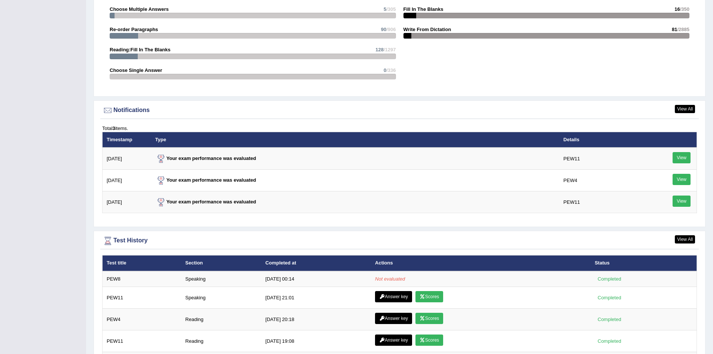
scroll to position [898, 0]
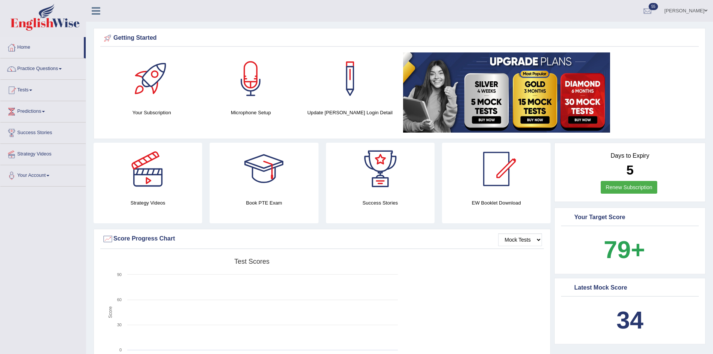
scroll to position [898, 0]
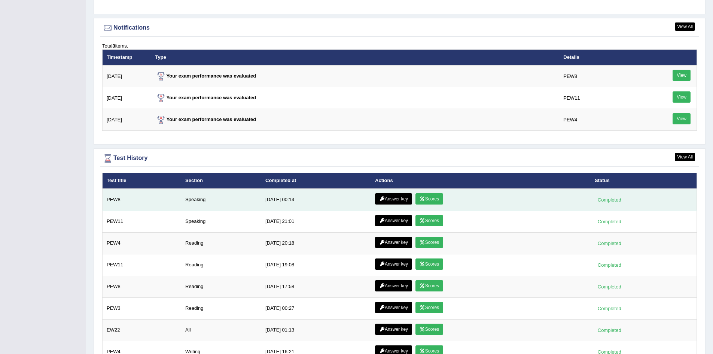
click at [426, 194] on link "Scores" at bounding box center [429, 198] width 28 height 11
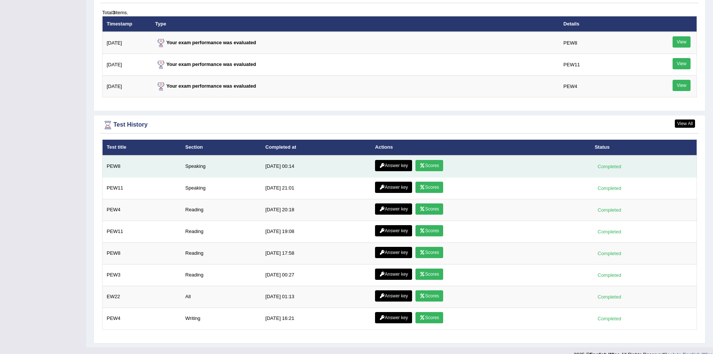
scroll to position [943, 0]
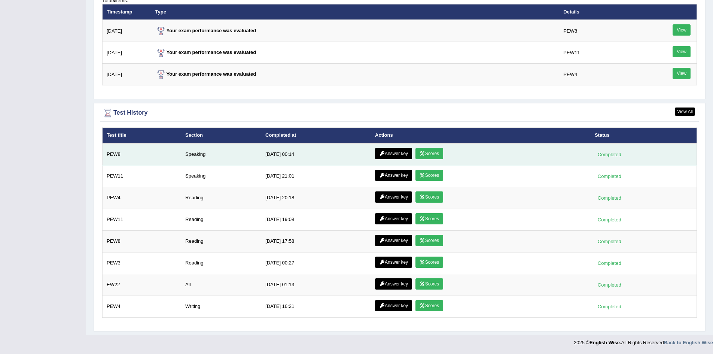
click at [384, 148] on link "Answer key" at bounding box center [393, 153] width 37 height 11
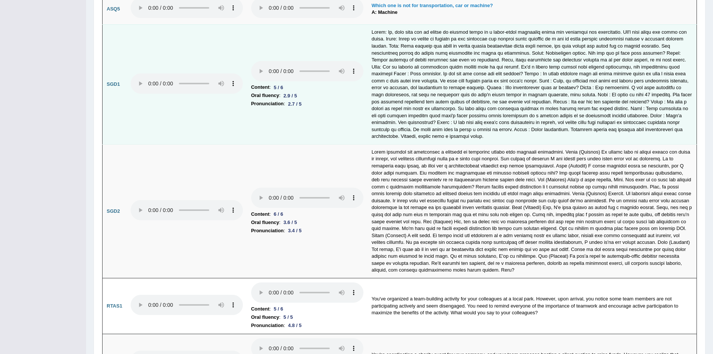
scroll to position [2292, 0]
